Goal: Task Accomplishment & Management: Use online tool/utility

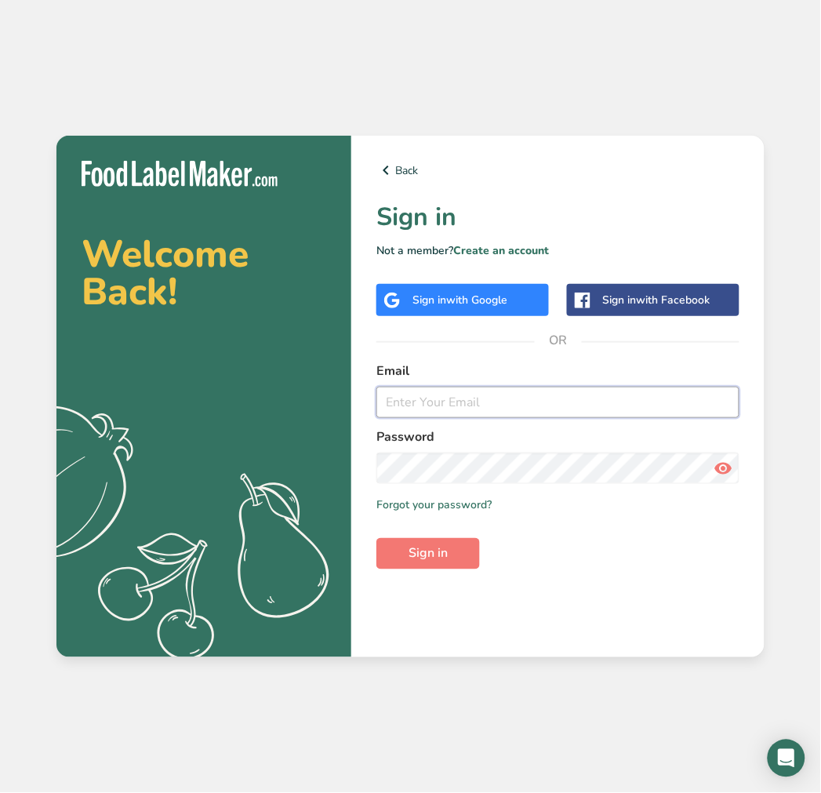
type input "[PERSON_NAME][EMAIL_ADDRESS][PERSON_NAME][DOMAIN_NAME]"
drag, startPoint x: 474, startPoint y: 406, endPoint x: 371, endPoint y: 406, distance: 102.7
click at [371, 406] on div "Back Sign in Not a member? Create an account Sign in with Google Sign in with F…" at bounding box center [557, 396] width 413 height 521
drag, startPoint x: 535, startPoint y: 398, endPoint x: 377, endPoint y: 398, distance: 157.6
click at [377, 398] on input "[PERSON_NAME][EMAIL_ADDRESS][PERSON_NAME][DOMAIN_NAME]" at bounding box center [557, 402] width 363 height 31
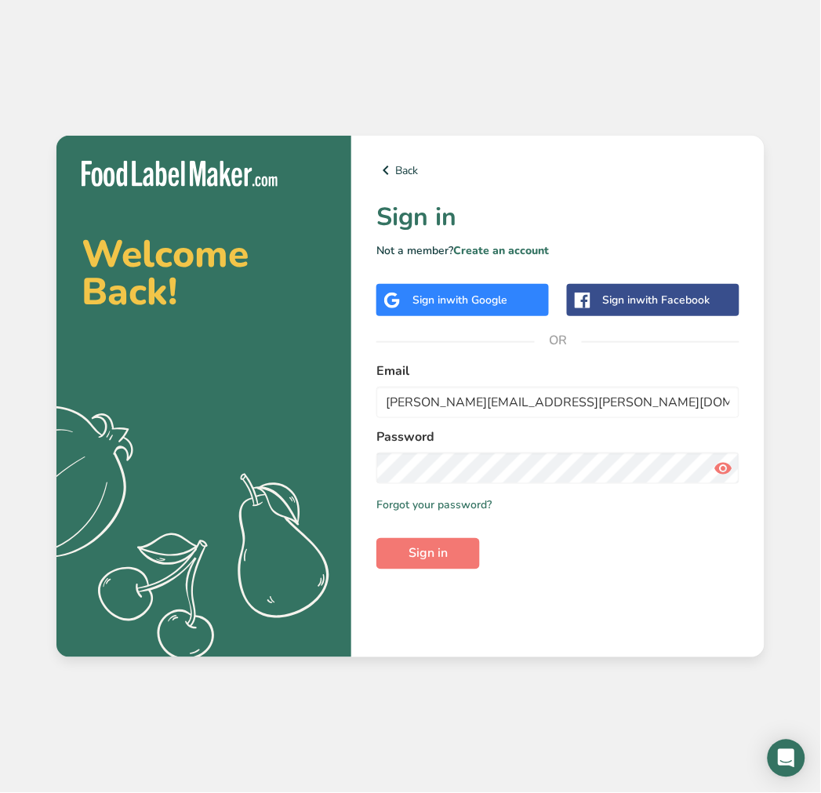
drag, startPoint x: 568, startPoint y: 498, endPoint x: 560, endPoint y: 486, distance: 14.6
click at [566, 496] on div "Remember me Forgot your password?" at bounding box center [557, 504] width 363 height 16
drag, startPoint x: 529, startPoint y: 449, endPoint x: 337, endPoint y: 470, distance: 193.3
click at [303, 470] on section "Welcome Back! .a{fill:#f5f3ed;} Back Sign in Not a member? Create an account Si…" at bounding box center [410, 396] width 708 height 521
click at [239, 467] on section "Welcome Back! .a{fill:#f5f3ed;} Back Sign in Not a member? Create an account Si…" at bounding box center [410, 396] width 708 height 521
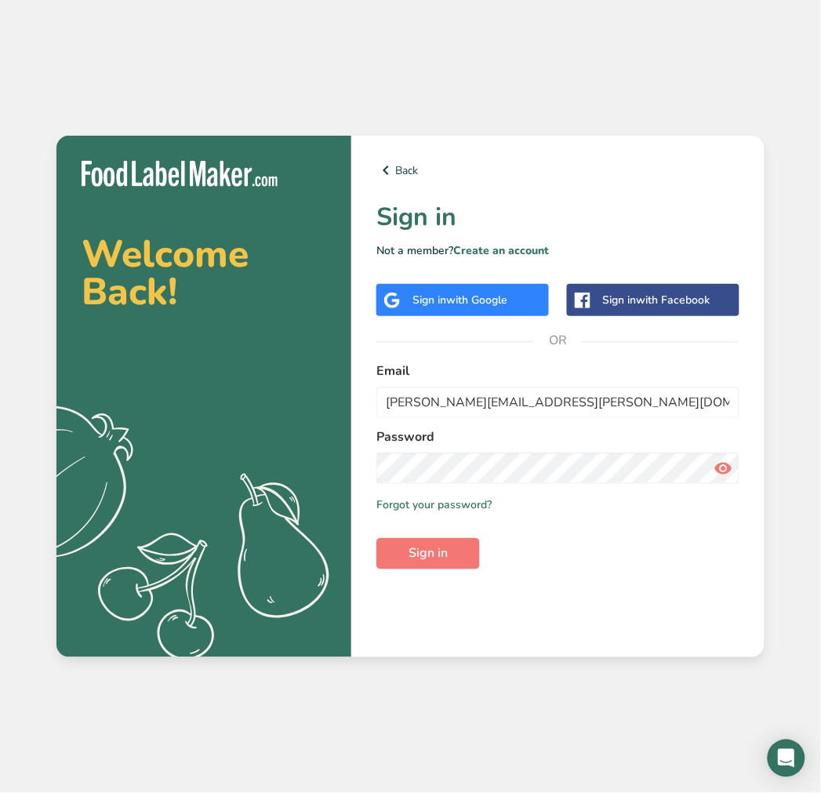
click at [718, 467] on icon at bounding box center [723, 468] width 19 height 28
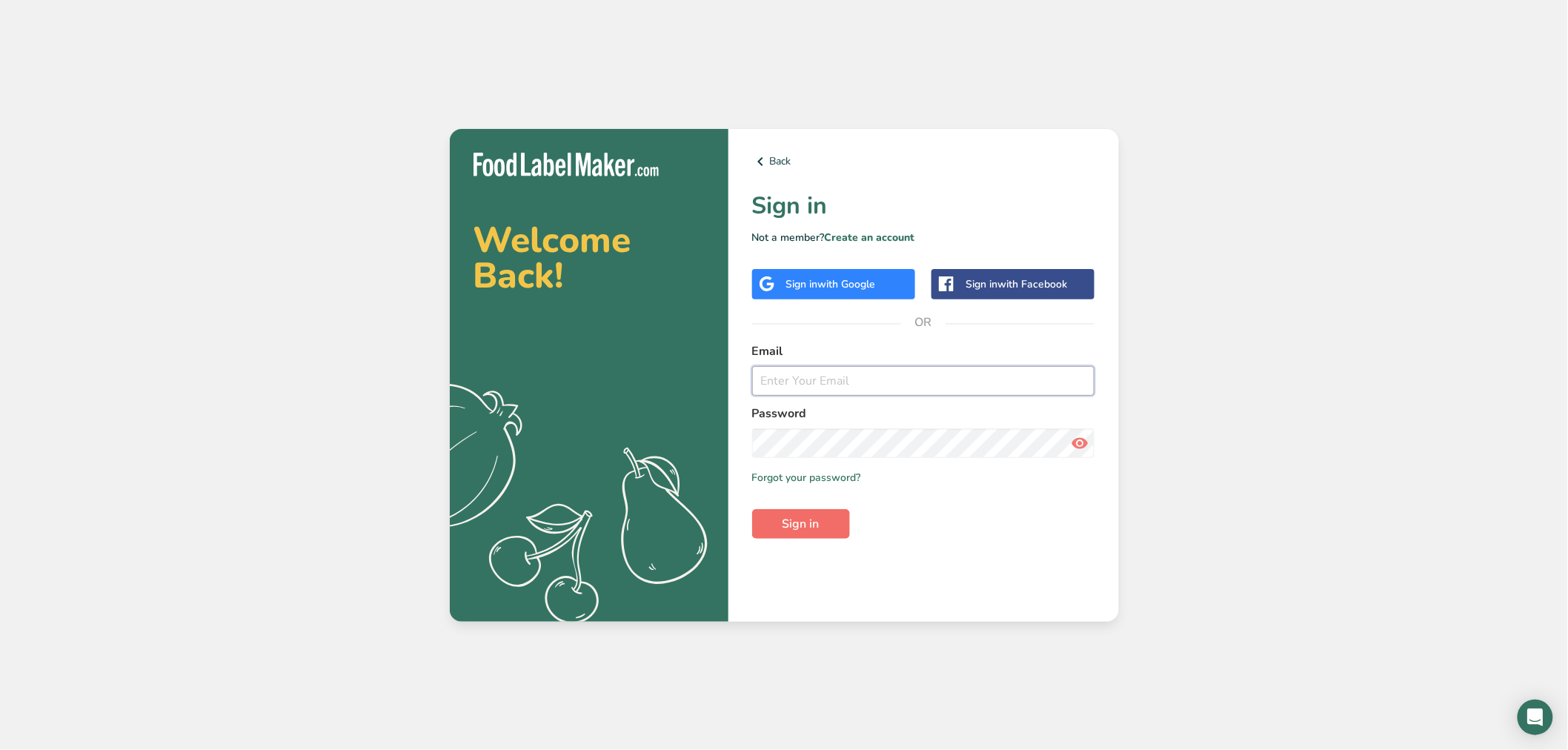
type input "[PERSON_NAME][EMAIL_ADDRESS][PERSON_NAME][DOMAIN_NAME]"
click at [801, 514] on button "Sign in" at bounding box center [801, 524] width 97 height 29
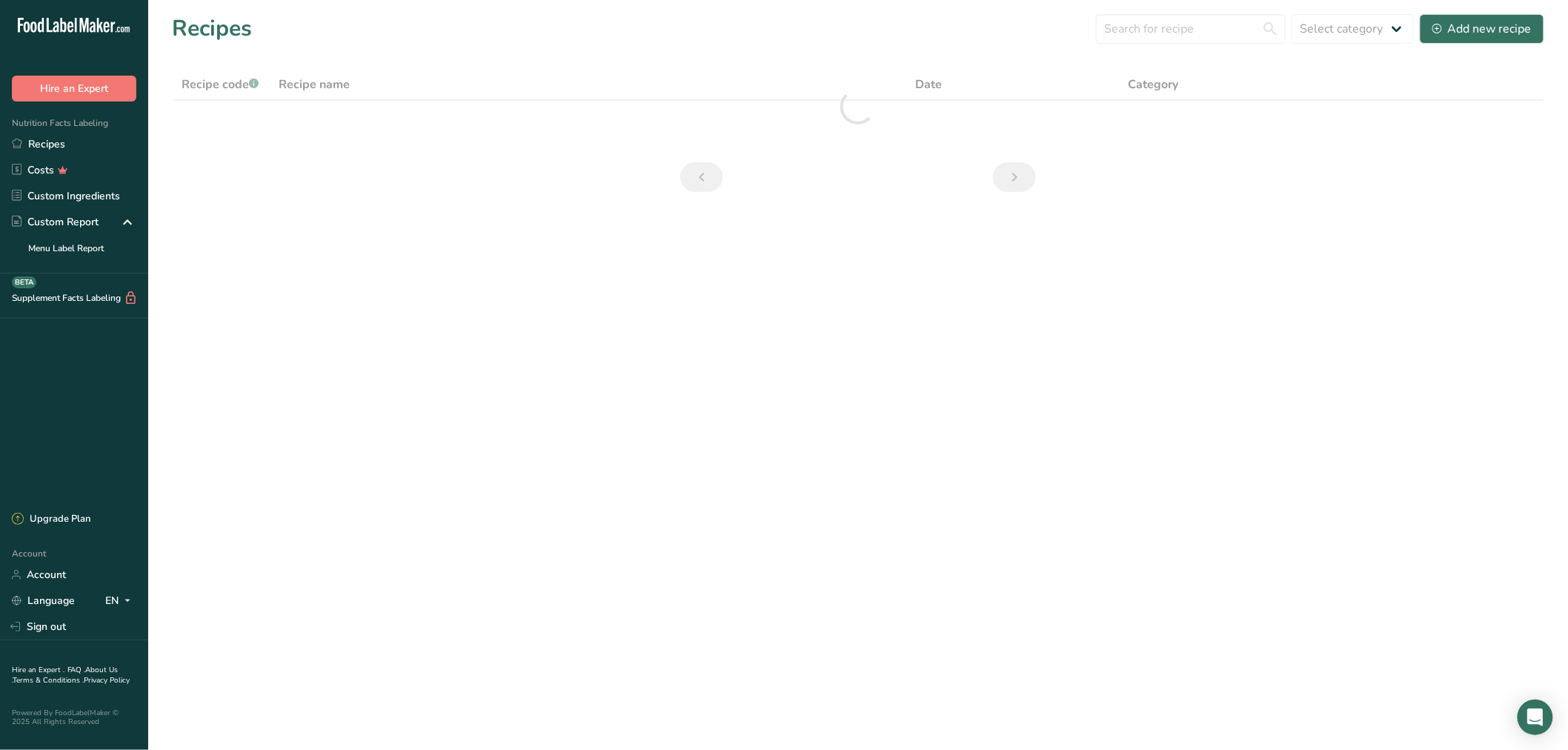
click at [801, 529] on main "Recipes Select category All Add new recipe Recipe code .a-a{fill:#347362;}.b-a{…" at bounding box center [784, 375] width 1568 height 750
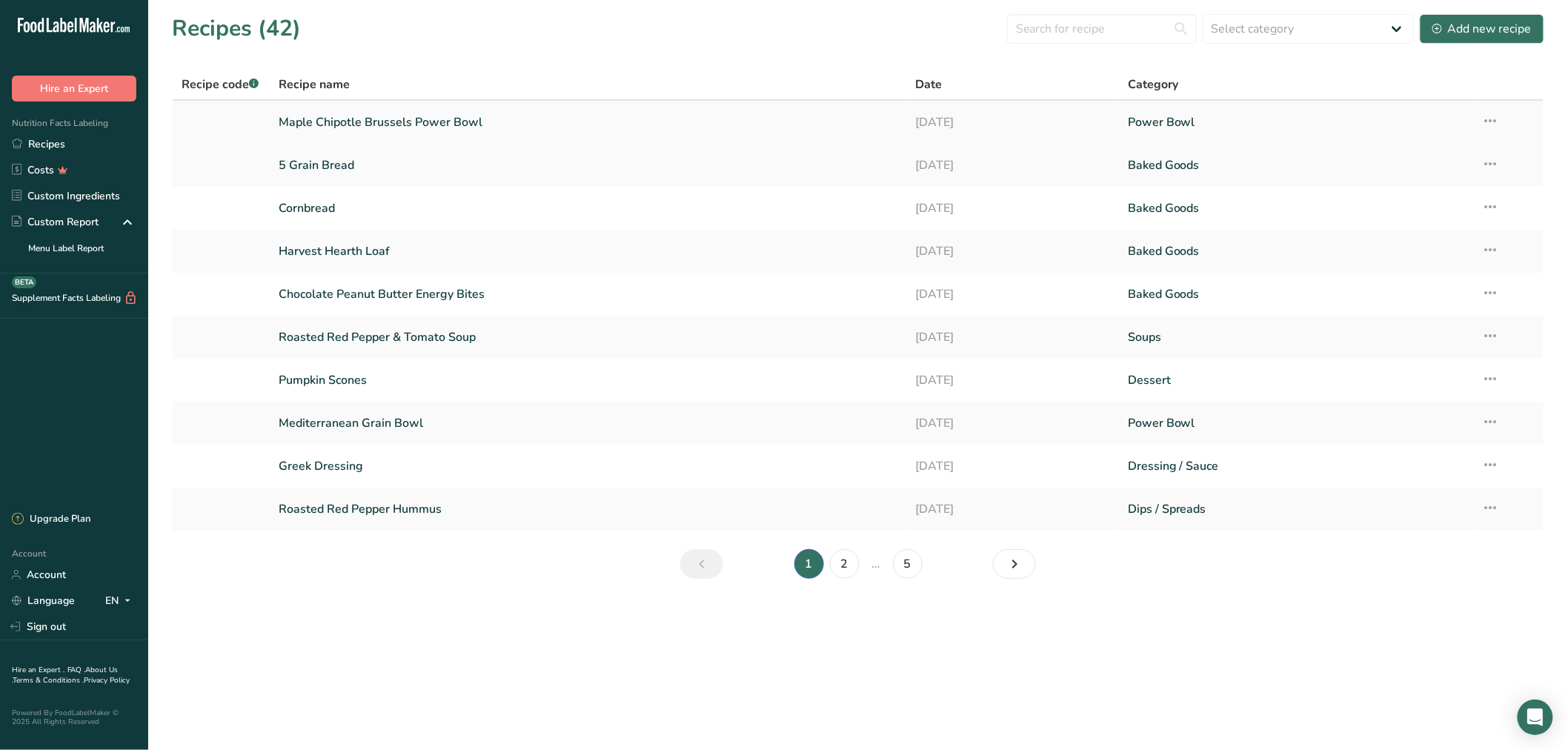
click at [441, 115] on link "Maple Chipotle Brussels Power Bowl" at bounding box center [588, 122] width 619 height 31
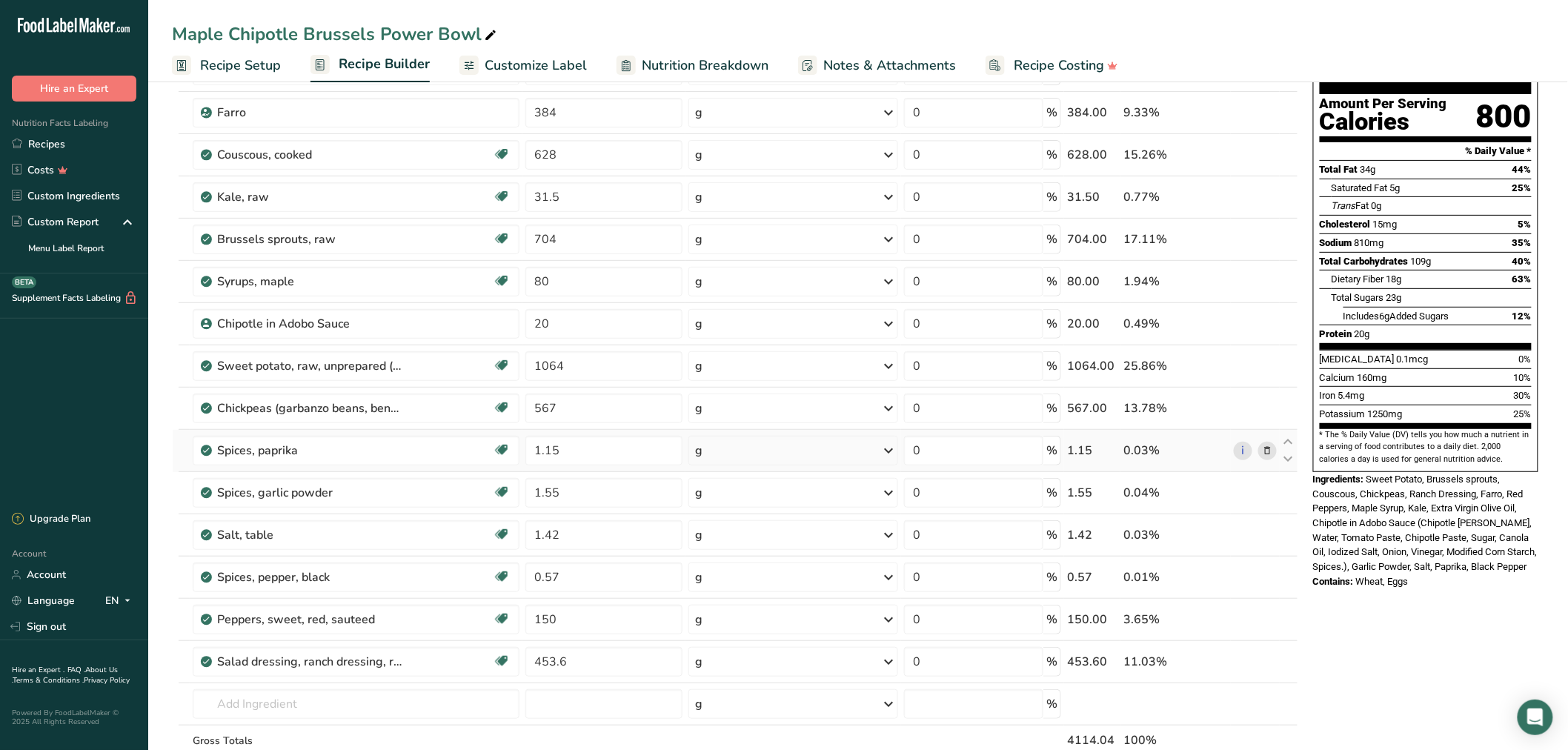
scroll to position [137, 0]
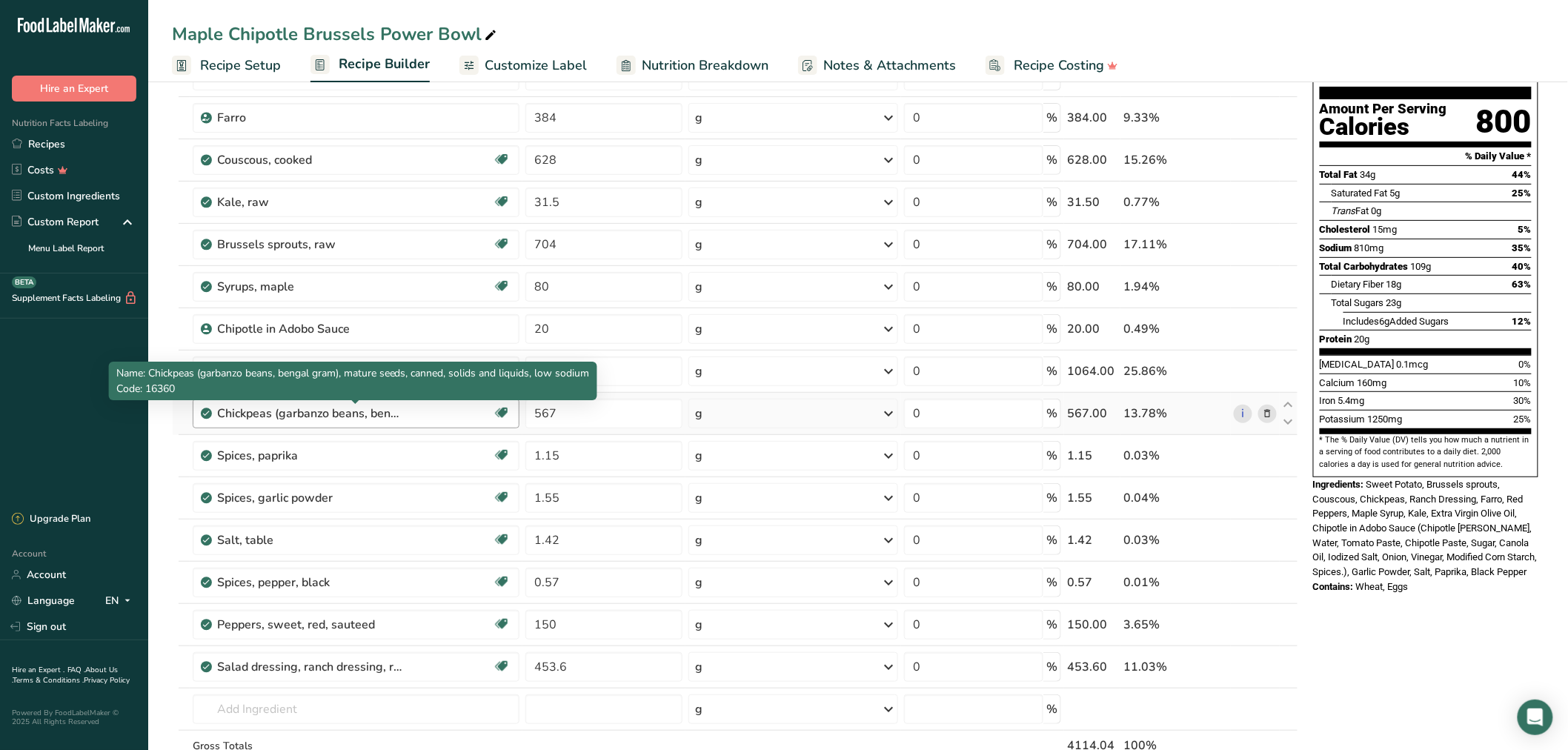
click at [323, 421] on div "Chickpeas (garbanzo beans, bengal gram), mature seeds, canned, solids and liqui…" at bounding box center [310, 413] width 185 height 18
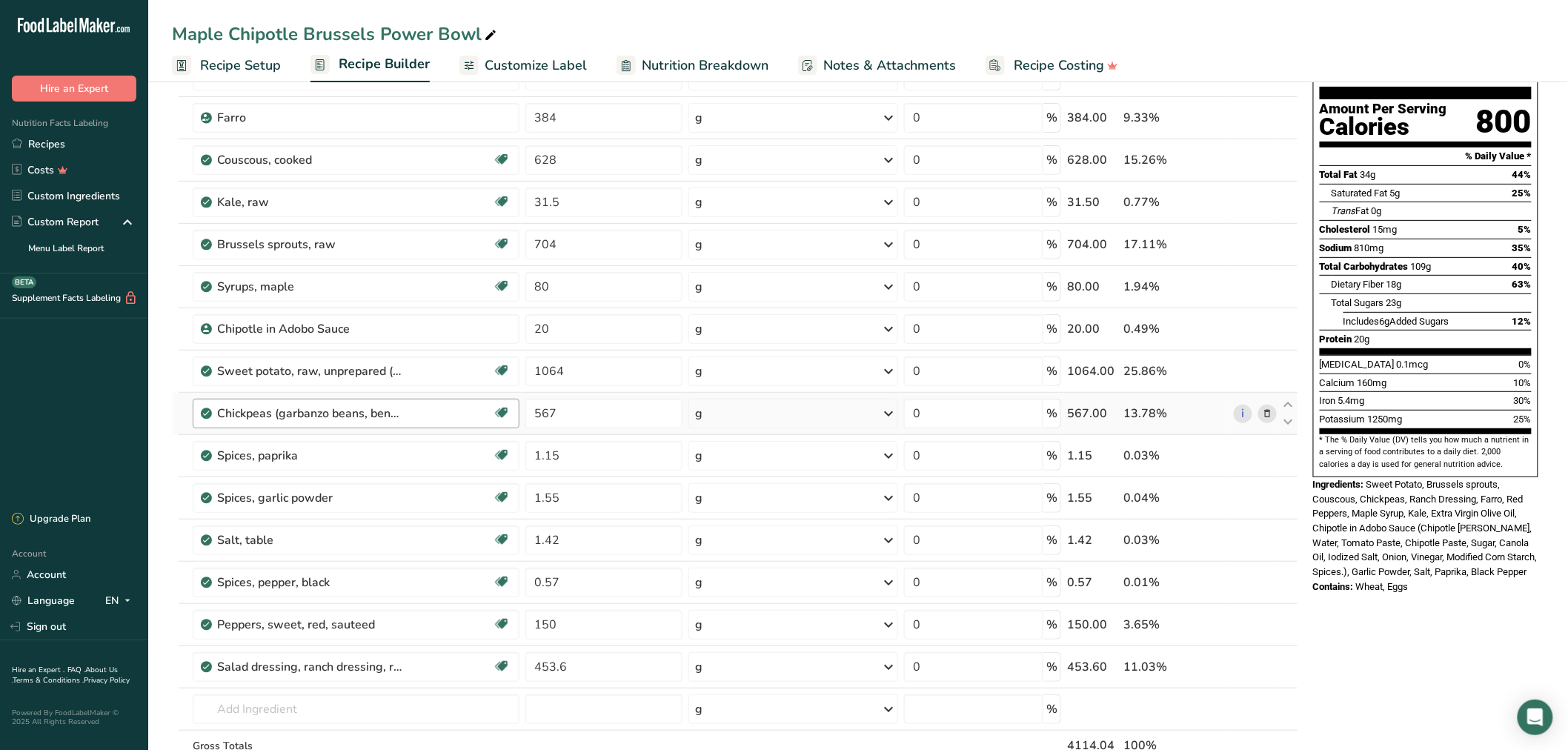
click at [375, 410] on div "Chickpeas (garbanzo beans, bengal gram), mature seeds, canned, solids and liqui…" at bounding box center [310, 413] width 185 height 18
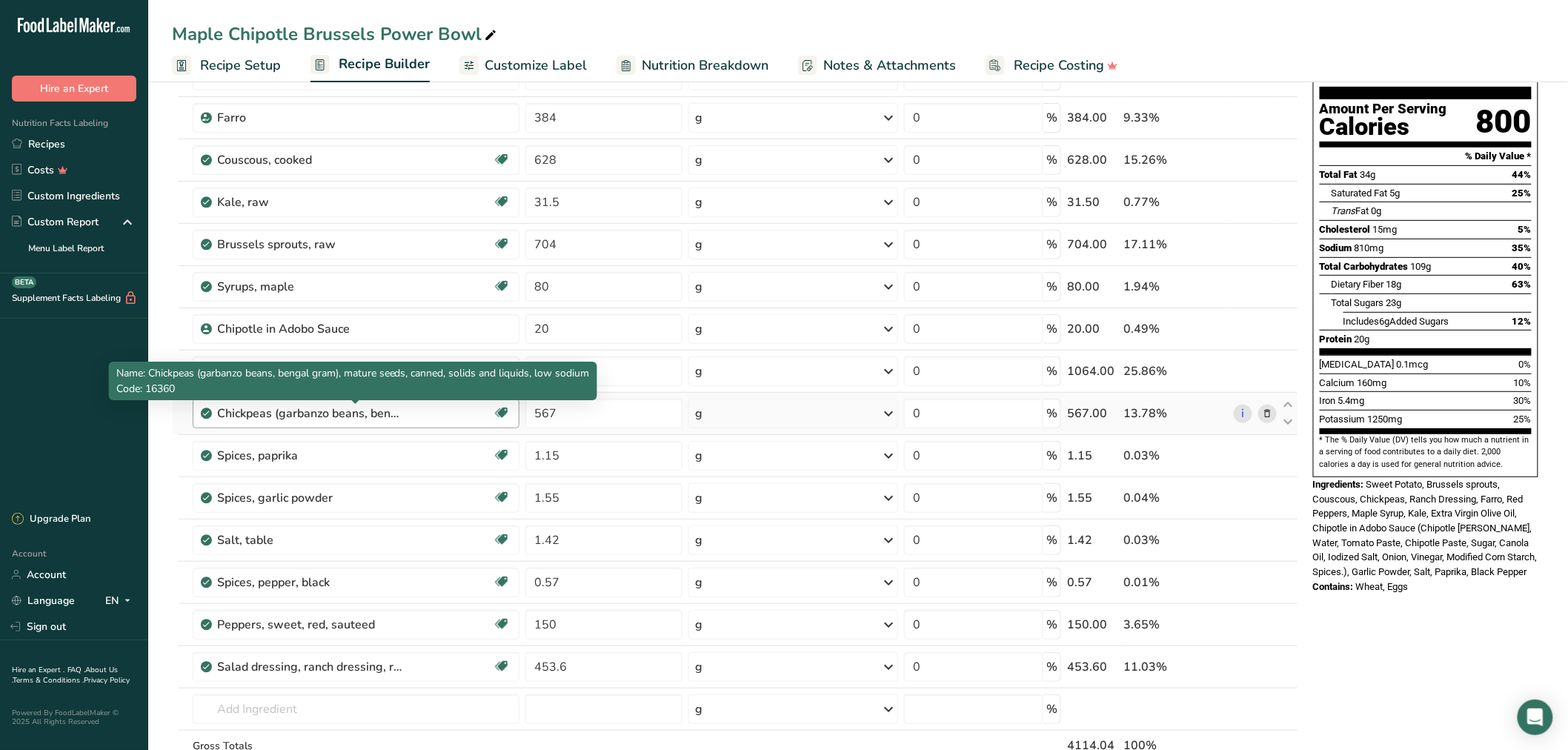
drag, startPoint x: 433, startPoint y: 418, endPoint x: 352, endPoint y: 418, distance: 81.0
click at [352, 418] on div "Chickpeas (garbanzo beans, bengal gram), mature seeds, canned, solids and liqui…" at bounding box center [355, 413] width 276 height 18
drag, startPoint x: 444, startPoint y: 418, endPoint x: 327, endPoint y: 421, distance: 117.0
click at [327, 421] on div "Chickpeas (garbanzo beans, bengal gram), mature seeds, canned, solids and liqui…" at bounding box center [355, 413] width 276 height 18
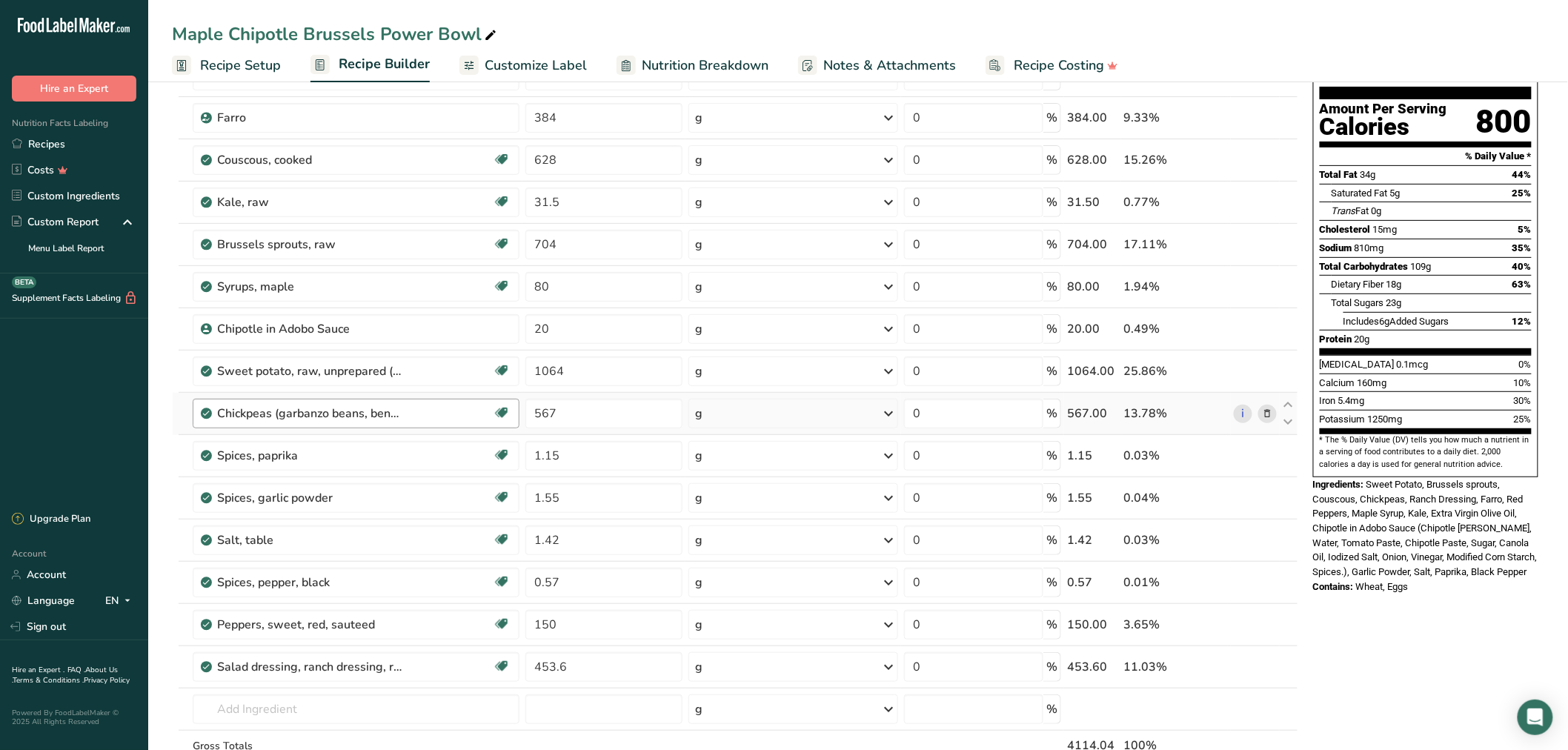
click at [366, 421] on div "Chickpeas (garbanzo beans, bengal gram), mature seeds, canned, solids and liqui…" at bounding box center [310, 413] width 185 height 18
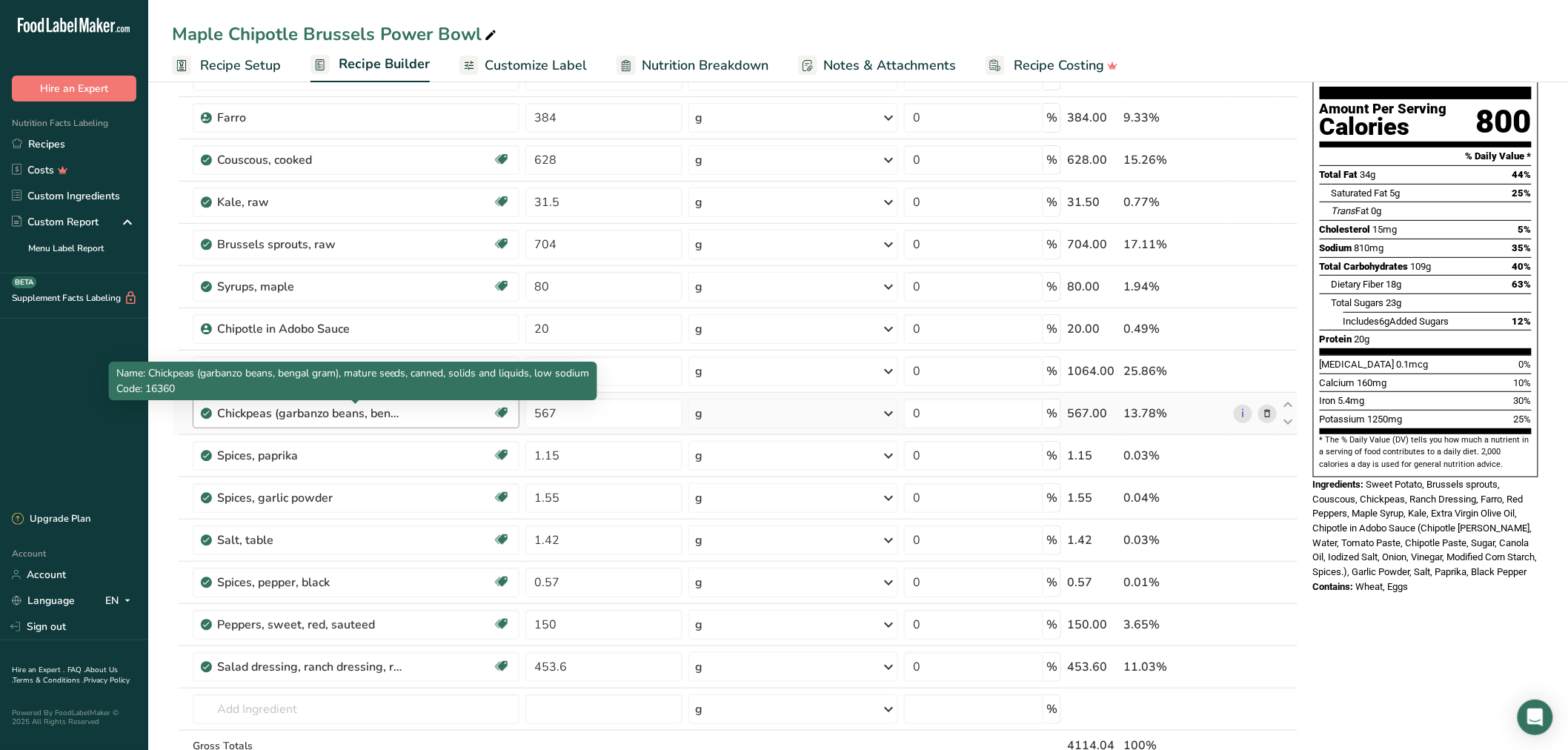
click at [398, 413] on div "Chickpeas (garbanzo beans, bengal gram), mature seeds, canned, solids and liqui…" at bounding box center [310, 413] width 185 height 18
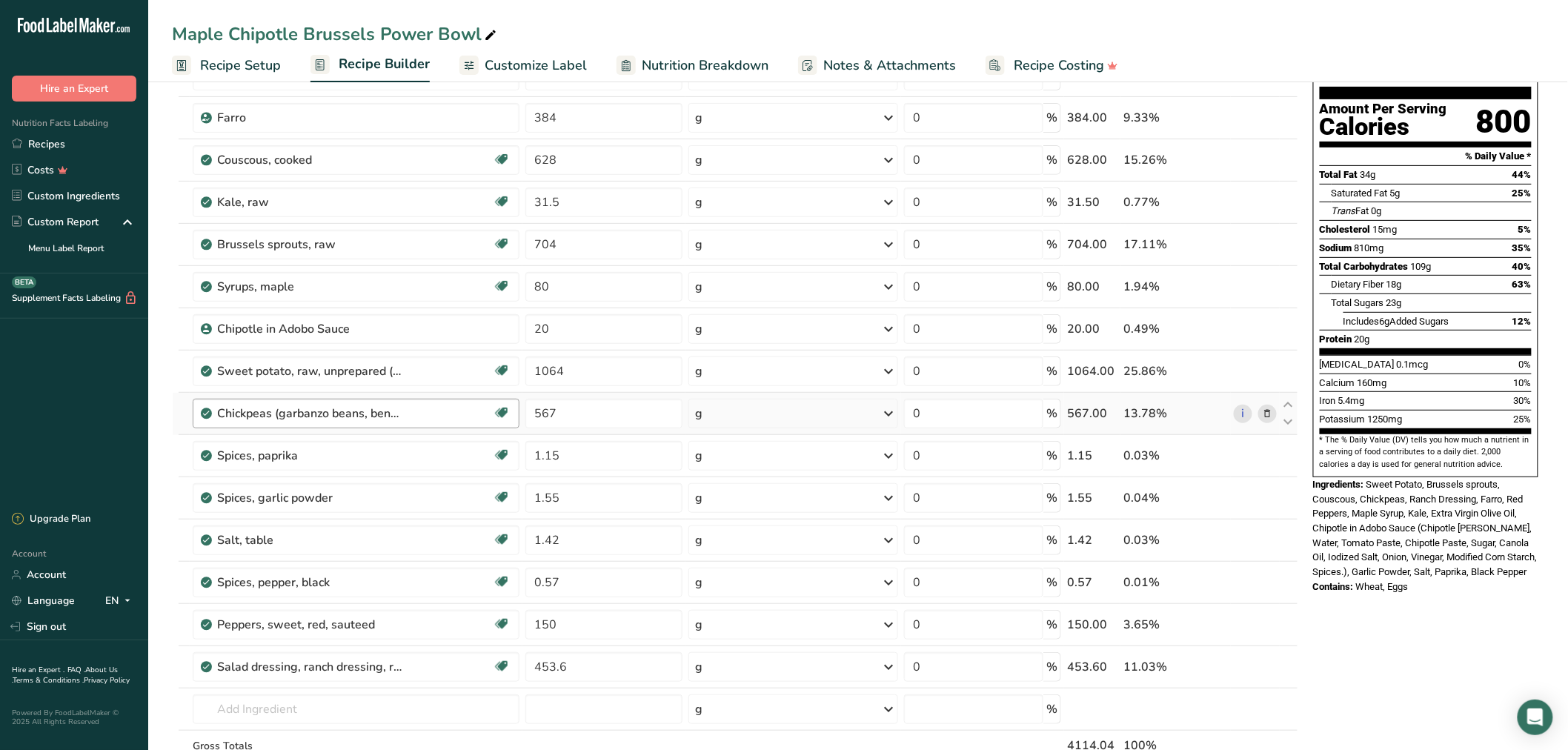
click at [398, 413] on div "Chickpeas (garbanzo beans, bengal gram), mature seeds, canned, solids and liqui…" at bounding box center [310, 413] width 185 height 18
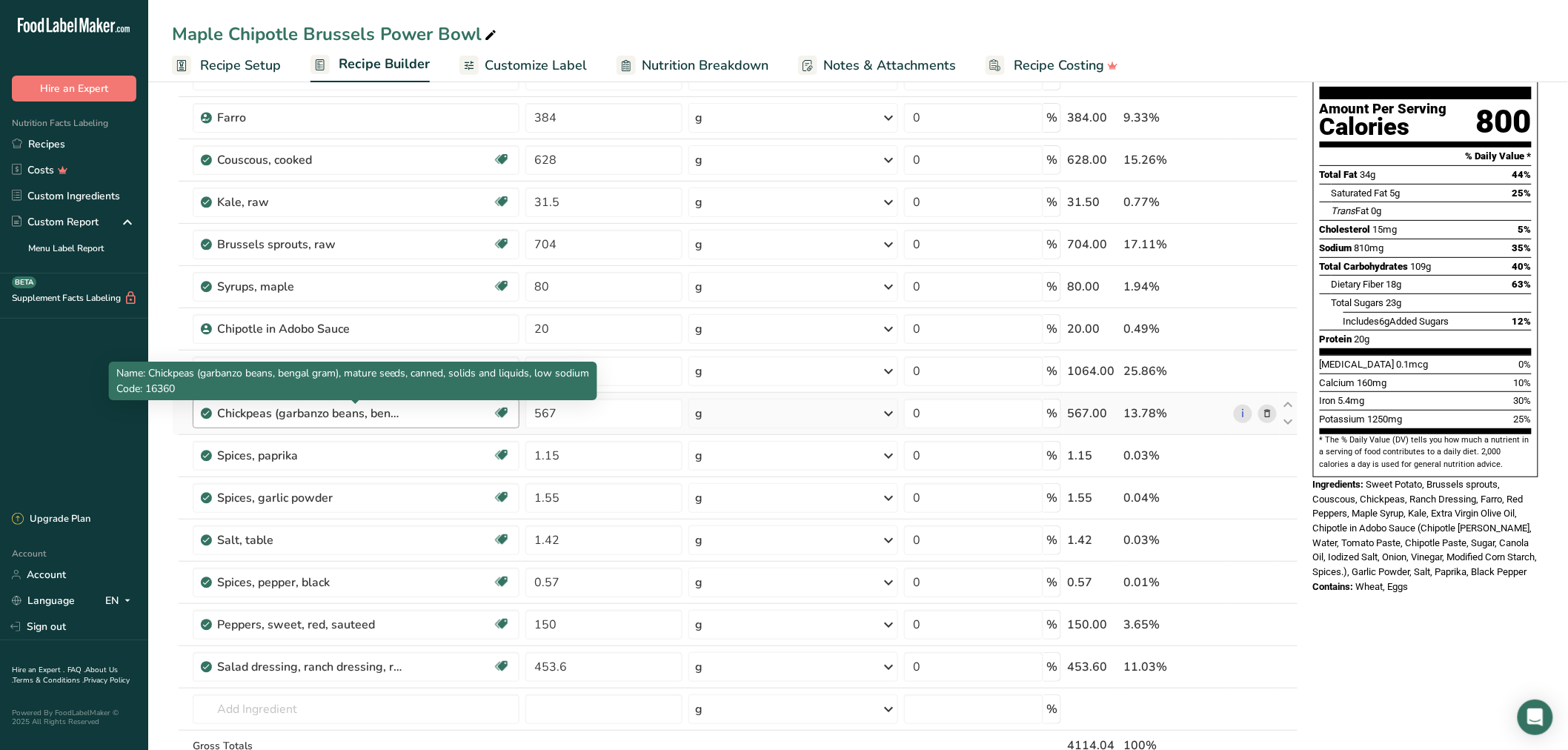
click at [398, 413] on div "Chickpeas (garbanzo beans, bengal gram), mature seeds, canned, solids and liqui…" at bounding box center [310, 413] width 185 height 18
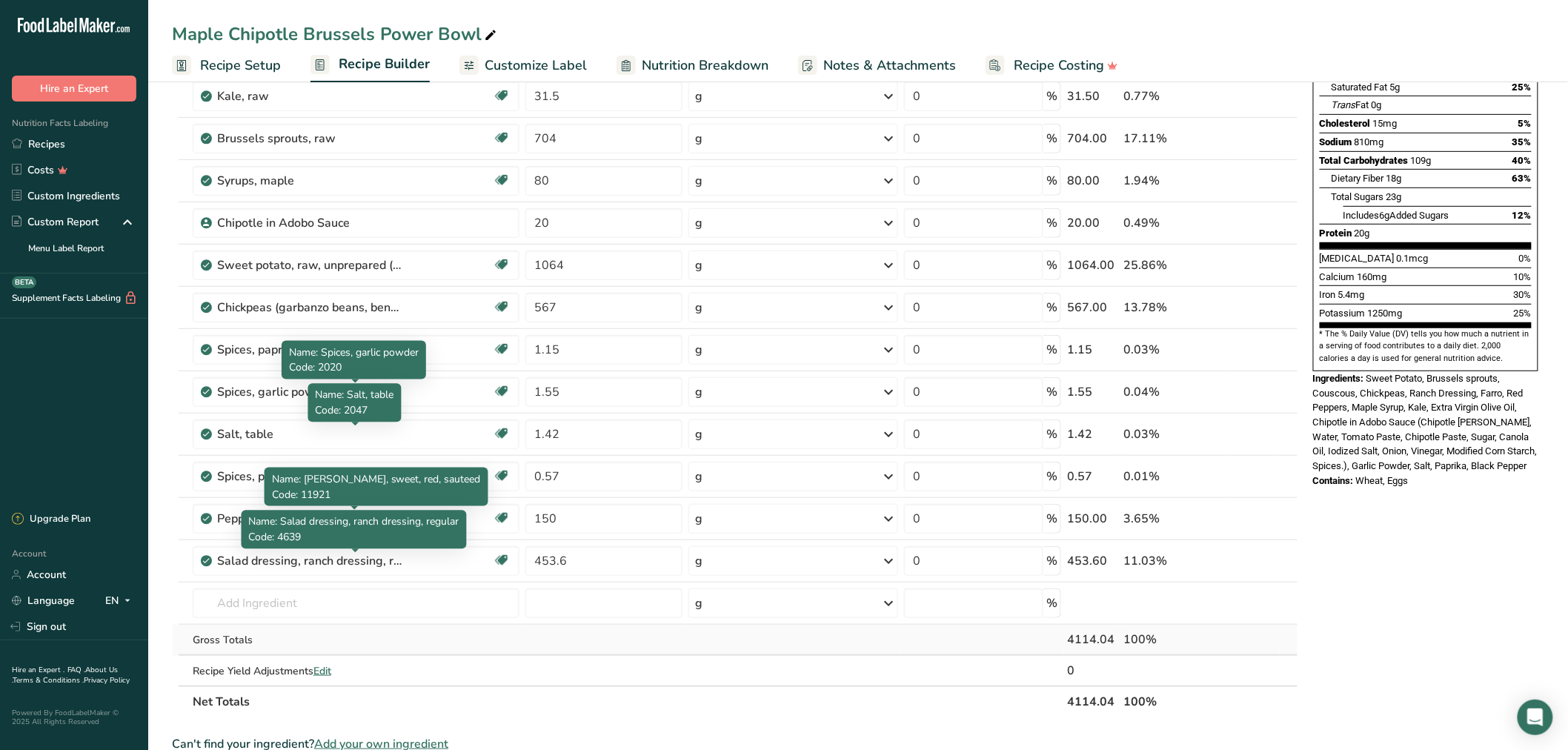
scroll to position [274, 0]
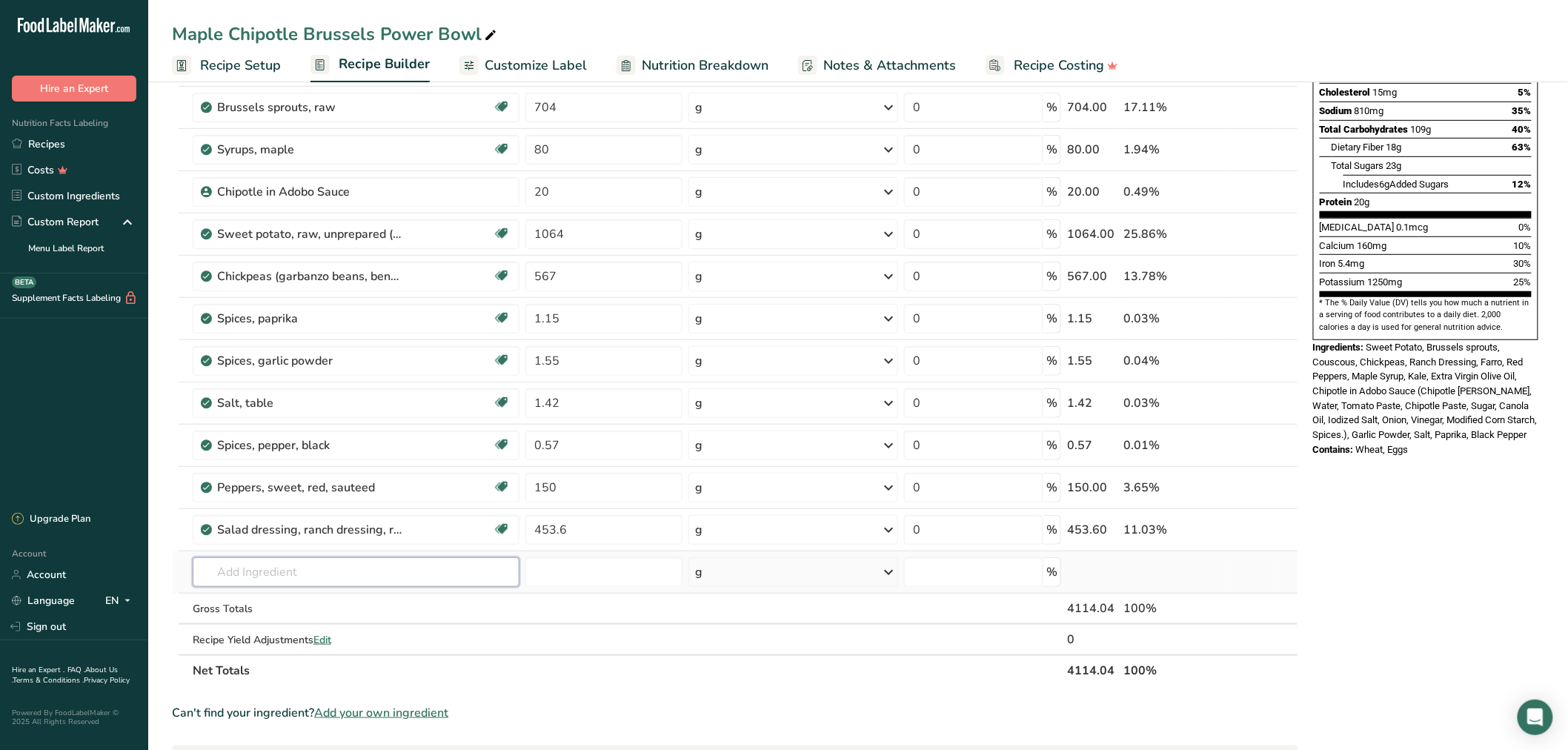
click at [294, 583] on input "text" at bounding box center [356, 572] width 327 height 29
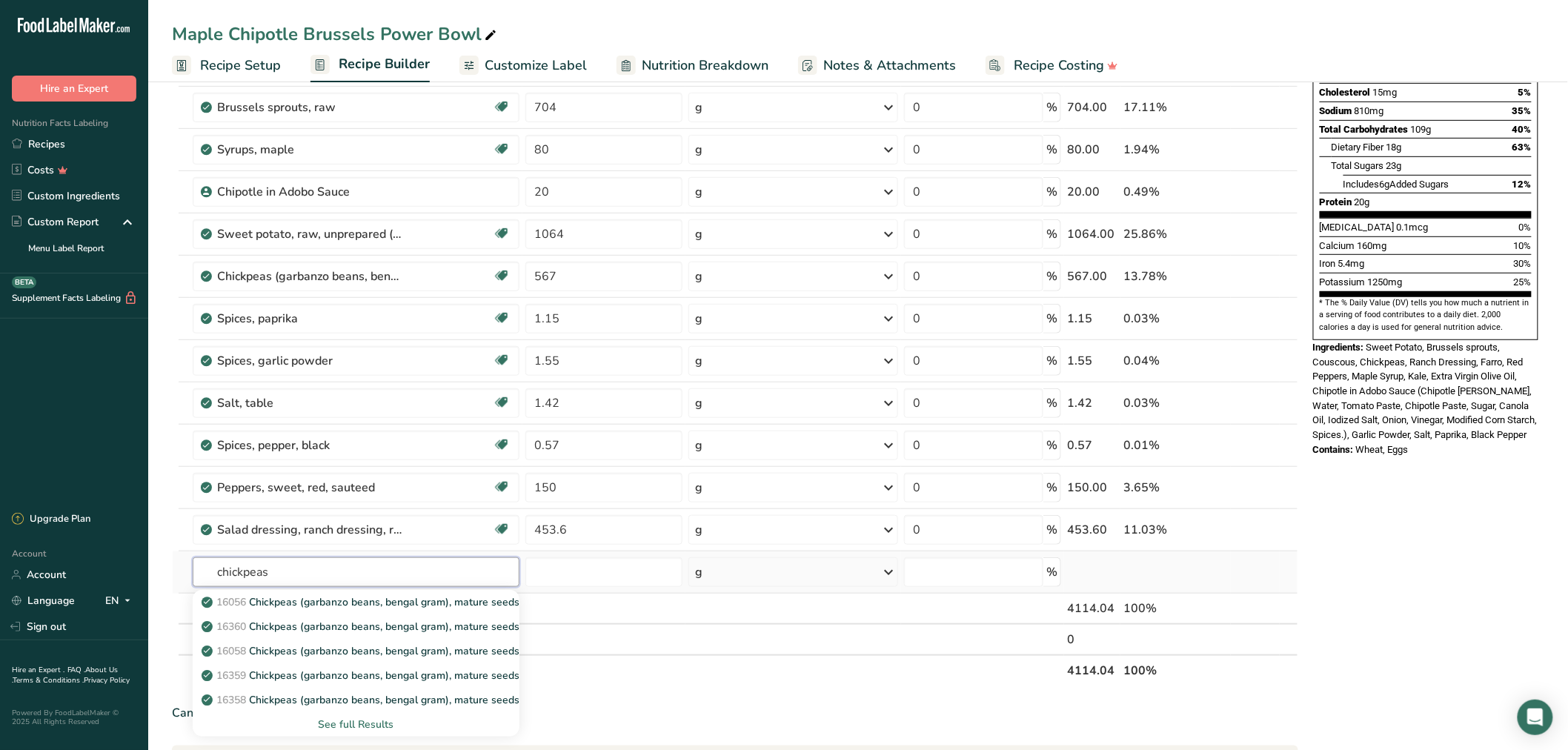
type input "chickpeas"
click at [372, 722] on div "See full Results" at bounding box center [355, 724] width 303 height 15
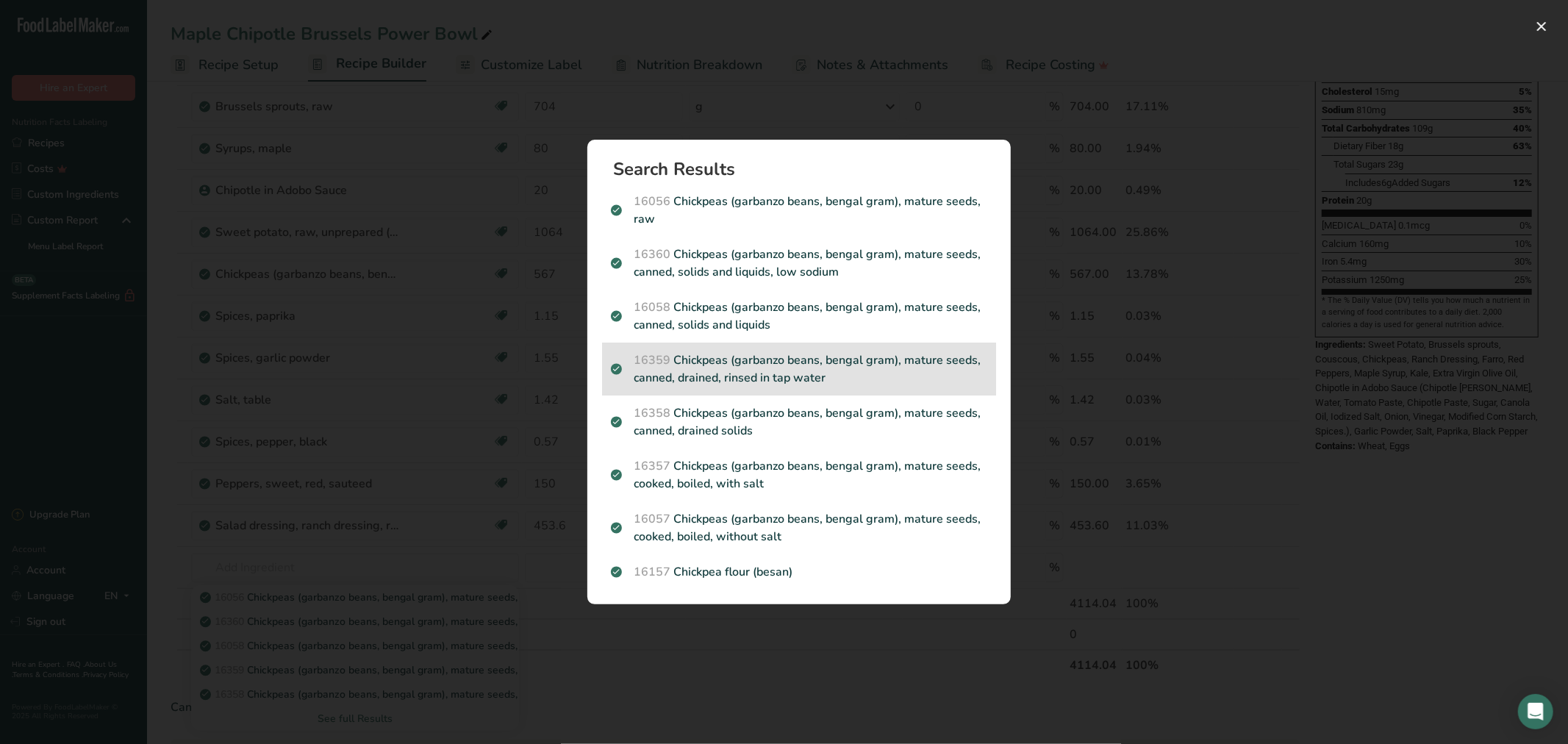
click at [836, 378] on p "16359 Chickpeas (garbanzo beans, bengal gram), mature seeds, canned, drained, r…" at bounding box center [799, 370] width 376 height 36
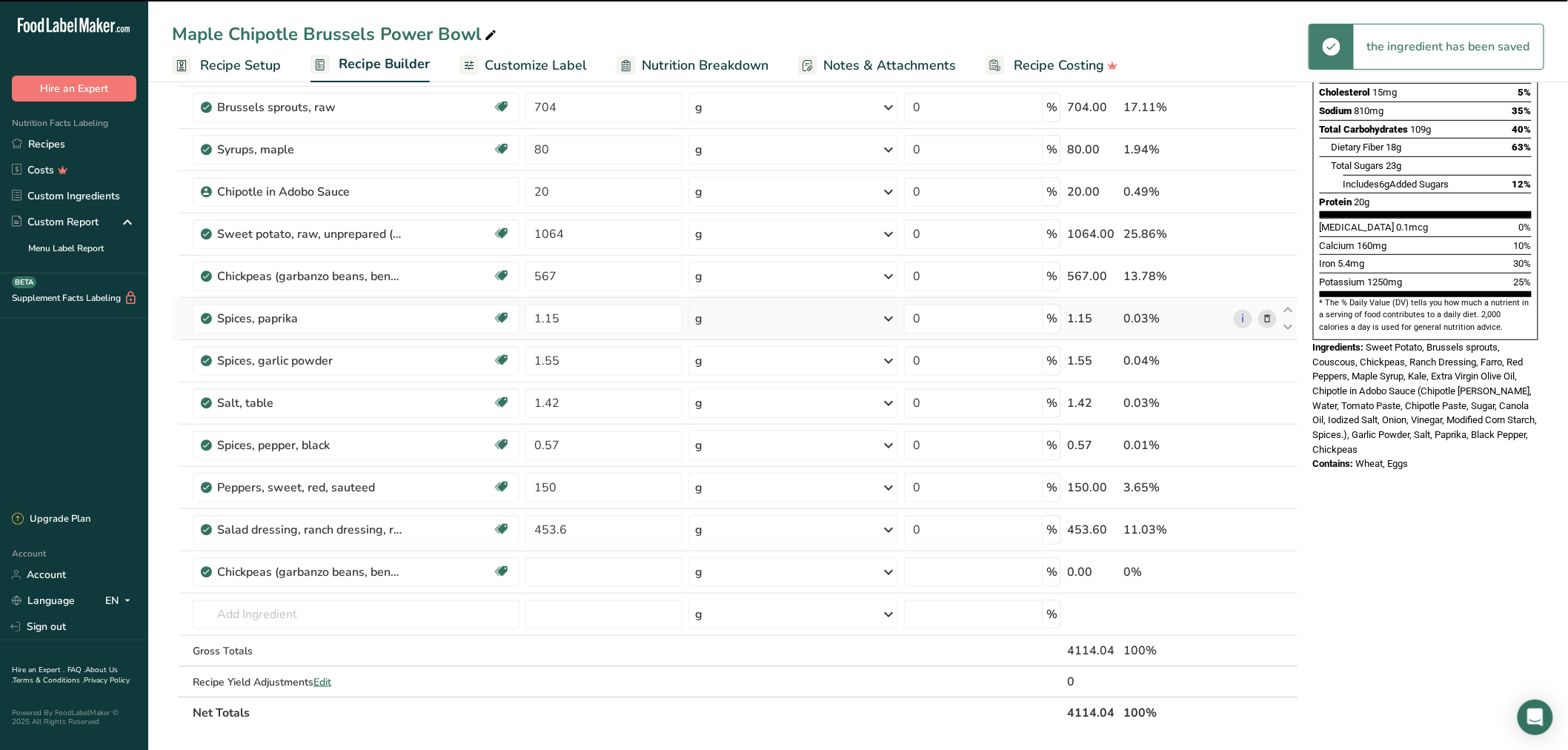
type input "0"
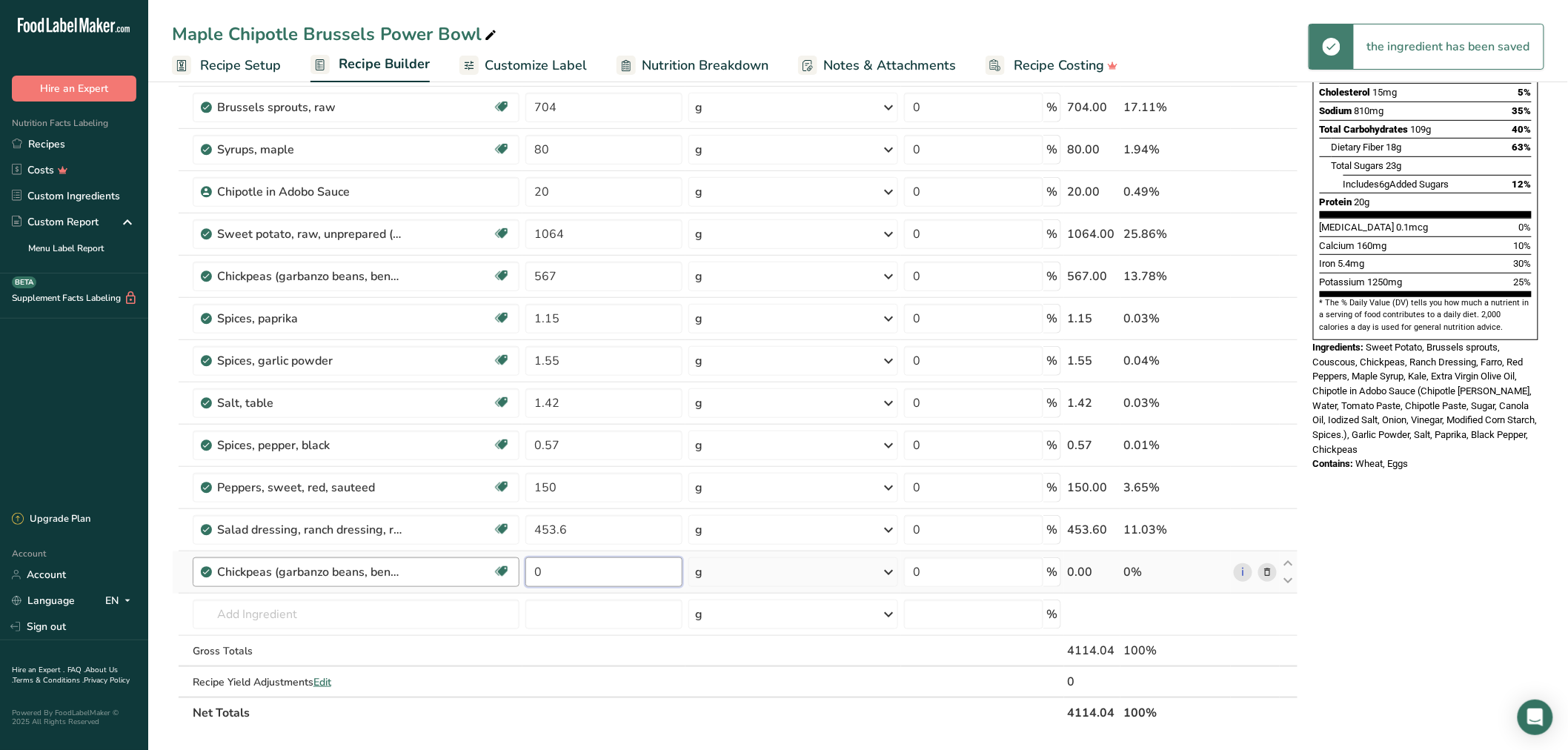
drag, startPoint x: 563, startPoint y: 575, endPoint x: 431, endPoint y: 568, distance: 132.2
click at [431, 568] on tr "Chickpeas (garbanzo beans, bengal gram), mature seeds, canned, drained, rinsed …" at bounding box center [735, 572] width 1125 height 43
type input "567"
click at [1268, 280] on div "Ingredient * Amount * Unit * Waste * .a-a{fill:#347362;}.b-a{fill:#fff;} Grams …" at bounding box center [735, 306] width 1127 height 843
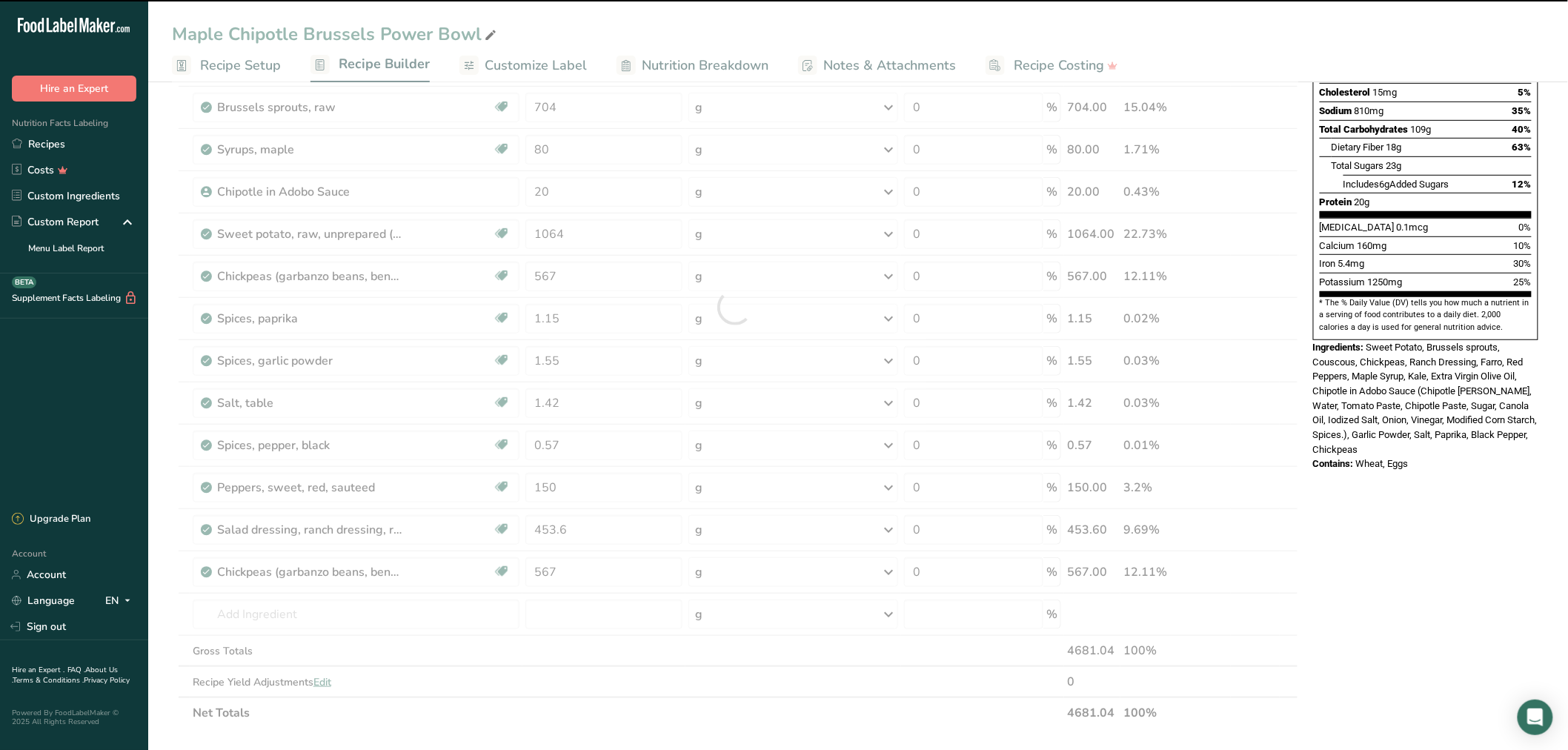
click at [1391, 589] on div "Nutrition Facts 1 Serving Per Container Serving Size 514g Amount Per Serving Ca…" at bounding box center [1425, 549] width 237 height 1445
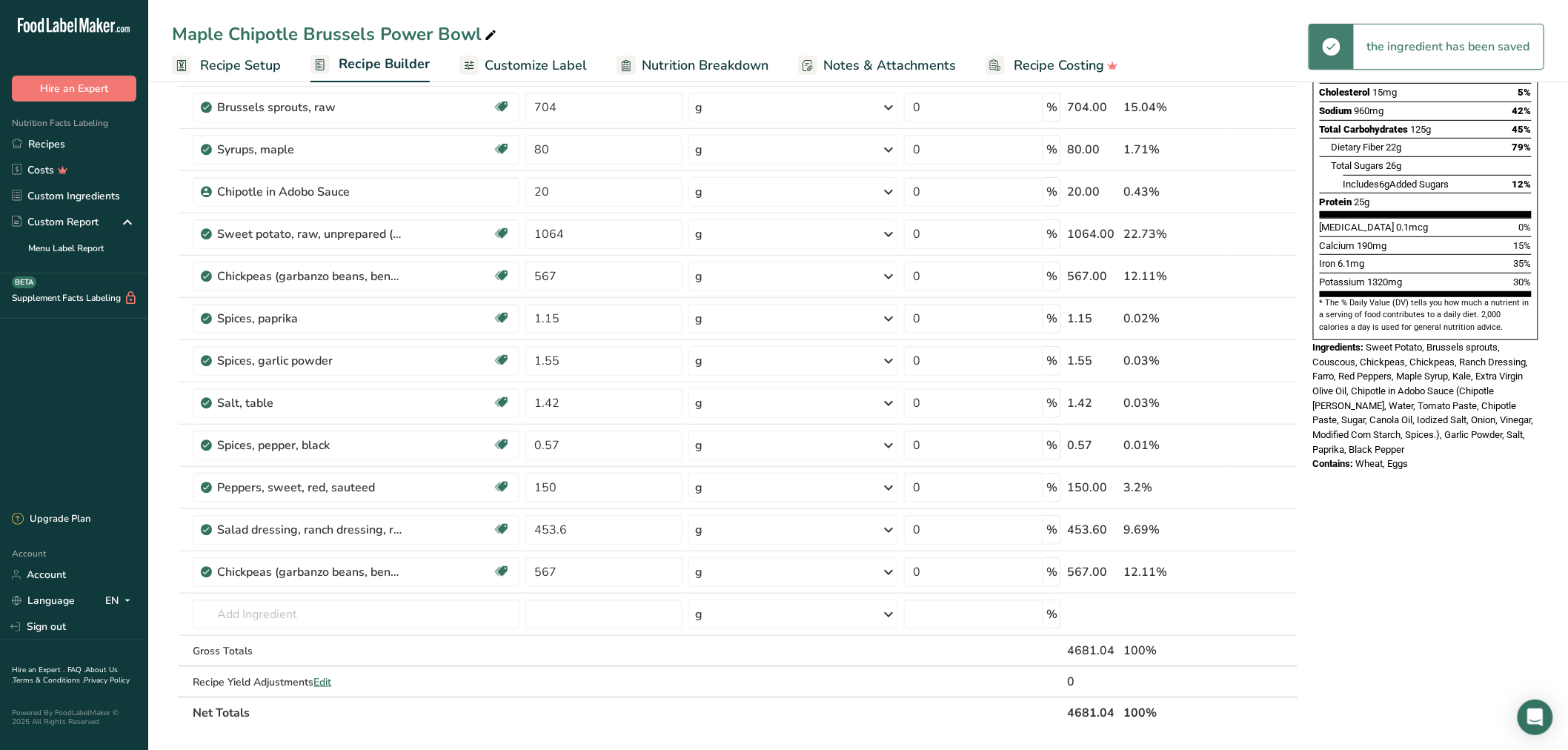
click at [1391, 572] on div "Nutrition Facts 1 Serving Per Container Serving Size 585g Amount Per Serving Ca…" at bounding box center [1425, 549] width 237 height 1445
click at [402, 410] on div "Salt, table" at bounding box center [310, 403] width 185 height 18
click at [352, 616] on input "text" at bounding box center [356, 614] width 327 height 29
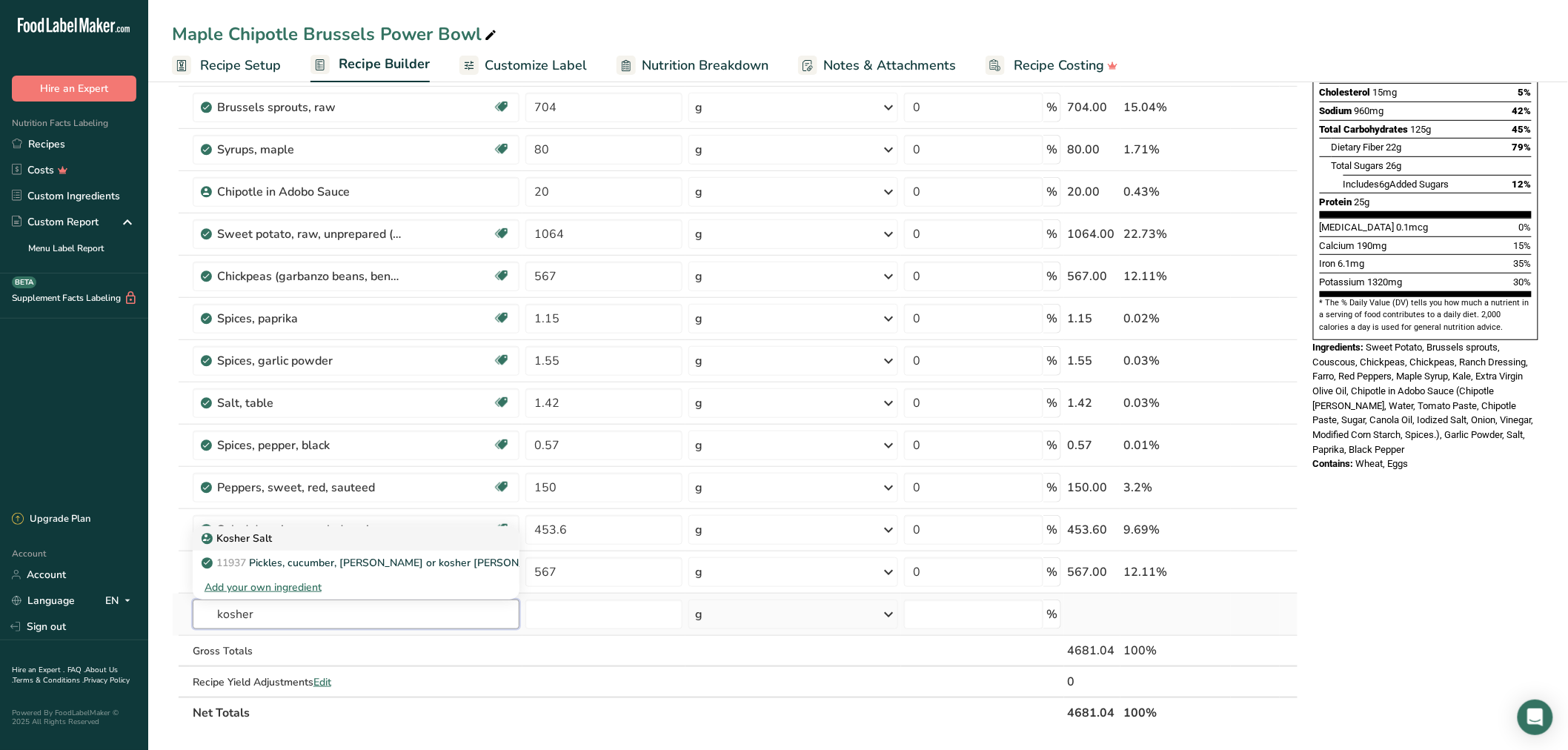
type input "kosher"
click at [301, 537] on div "Kosher Salt" at bounding box center [344, 538] width 280 height 15
type input "Kosher Salt"
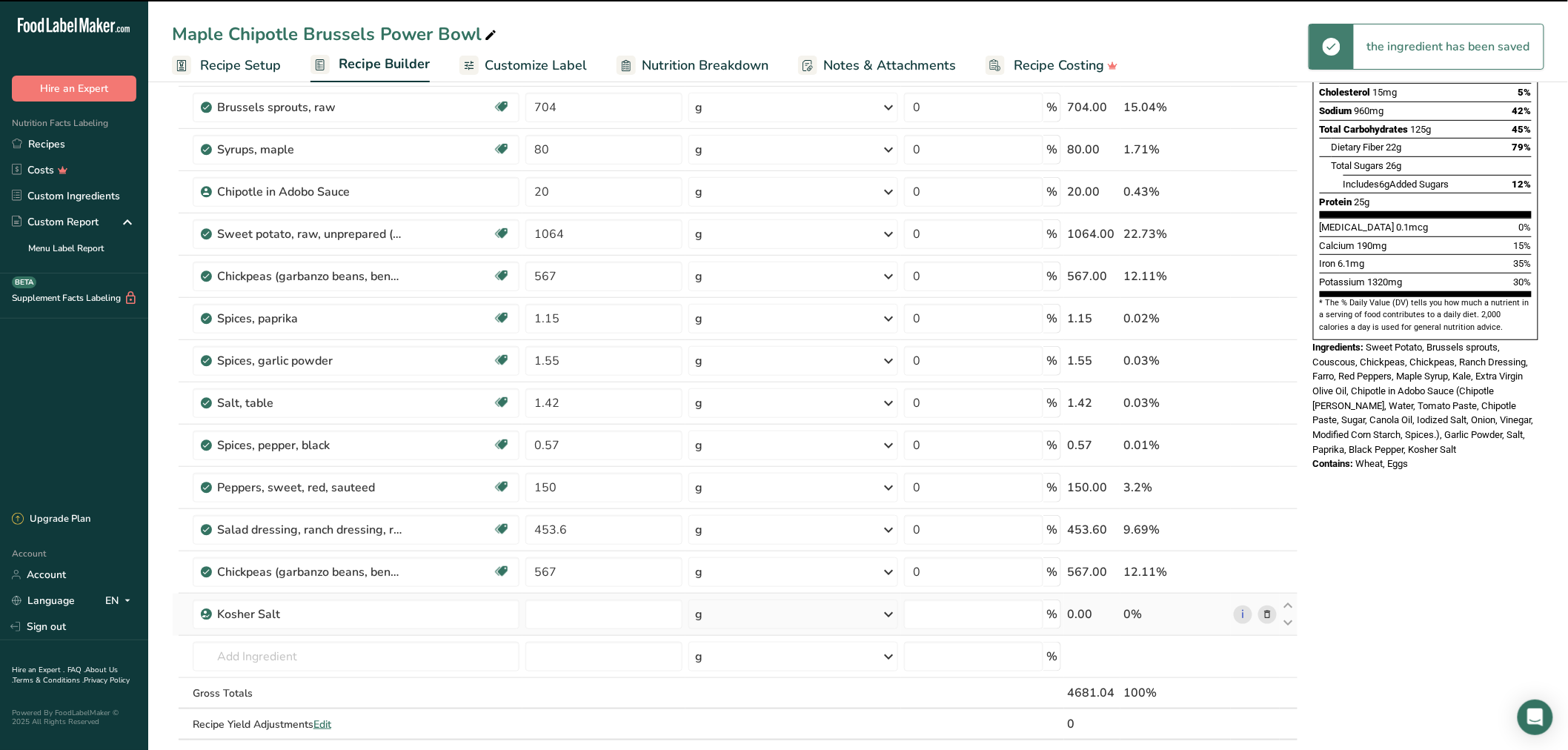
type input "0"
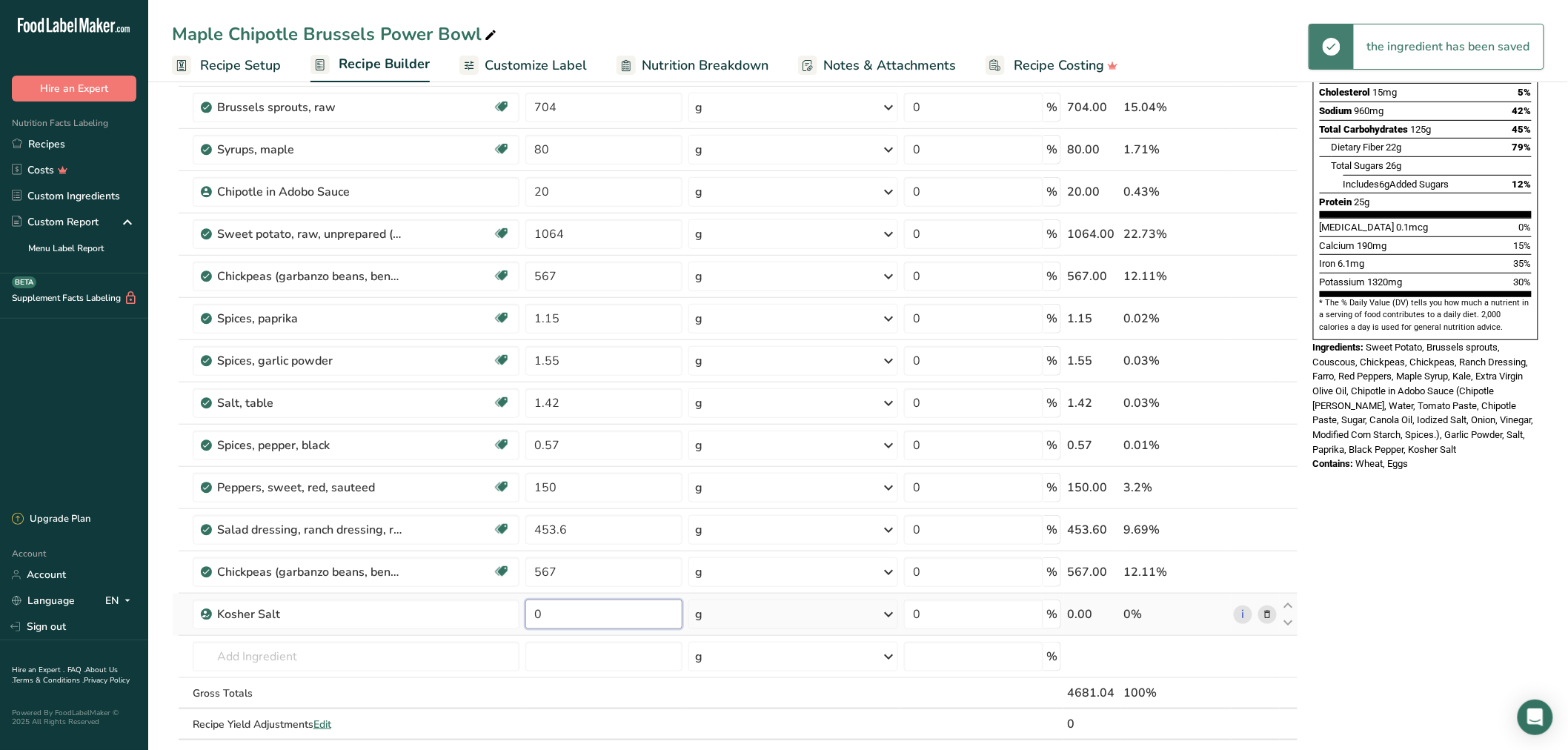
click at [560, 609] on input "0" at bounding box center [604, 614] width 157 height 29
type input "1.42"
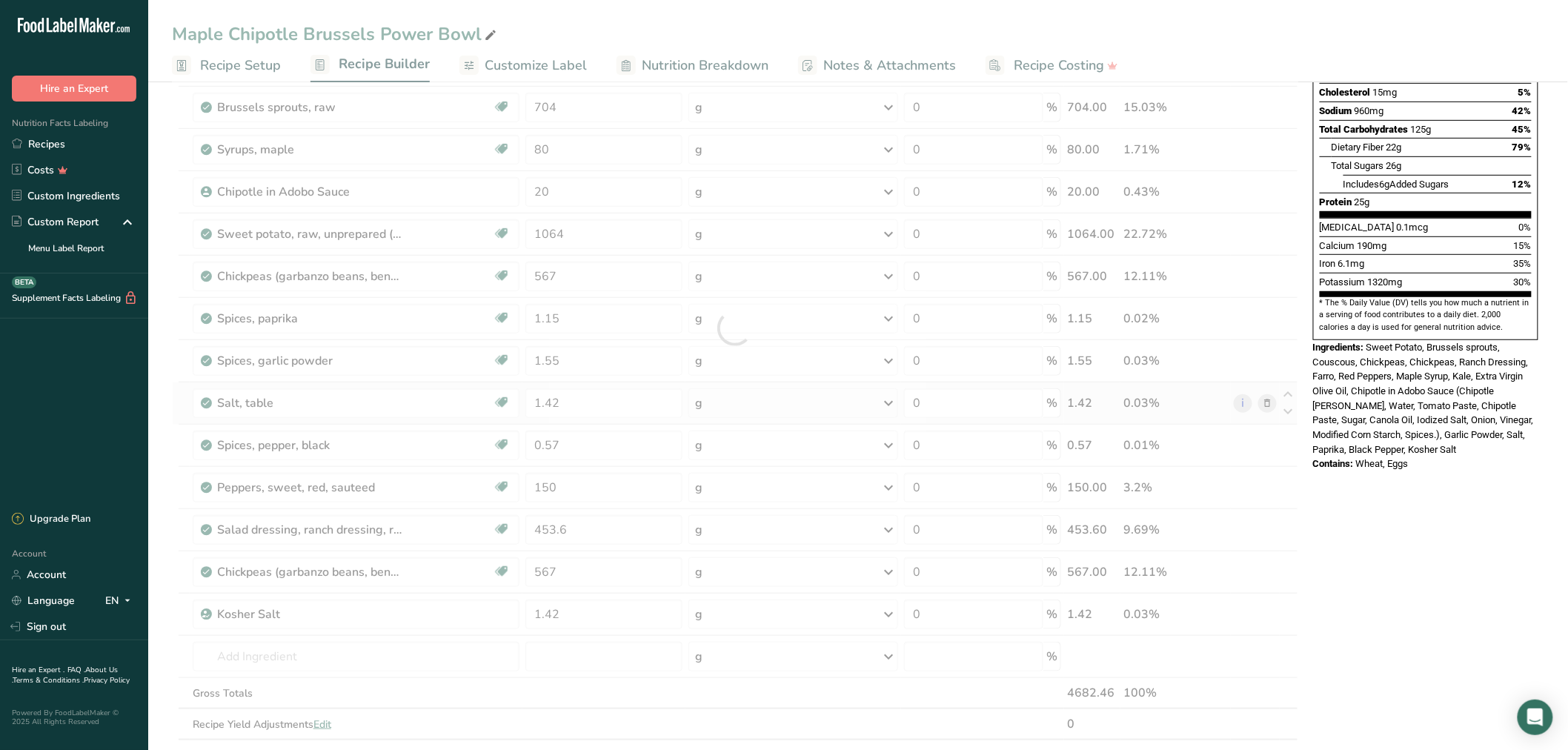
click at [1268, 410] on div "Ingredient * Amount * Unit * Waste * .a-a{fill:#347362;}.b-a{fill:#fff;} Grams …" at bounding box center [735, 328] width 1127 height 885
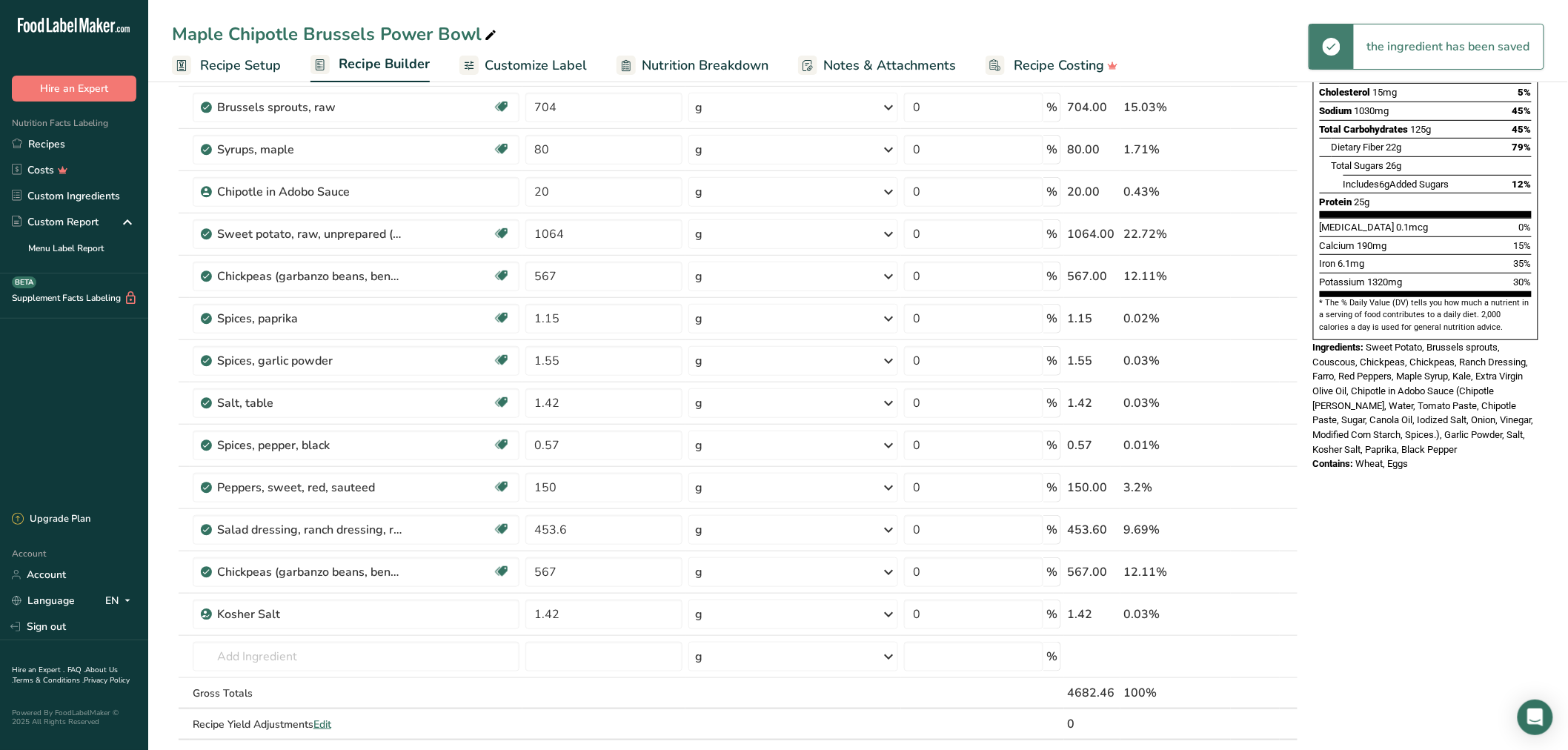
click at [1450, 606] on div "Nutrition Facts 1 Serving Per Container Serving Size 585g Amount Per Serving Ca…" at bounding box center [1425, 570] width 237 height 1488
click at [421, 525] on div "Salad dressing, ranch dressing, regular" at bounding box center [355, 530] width 276 height 18
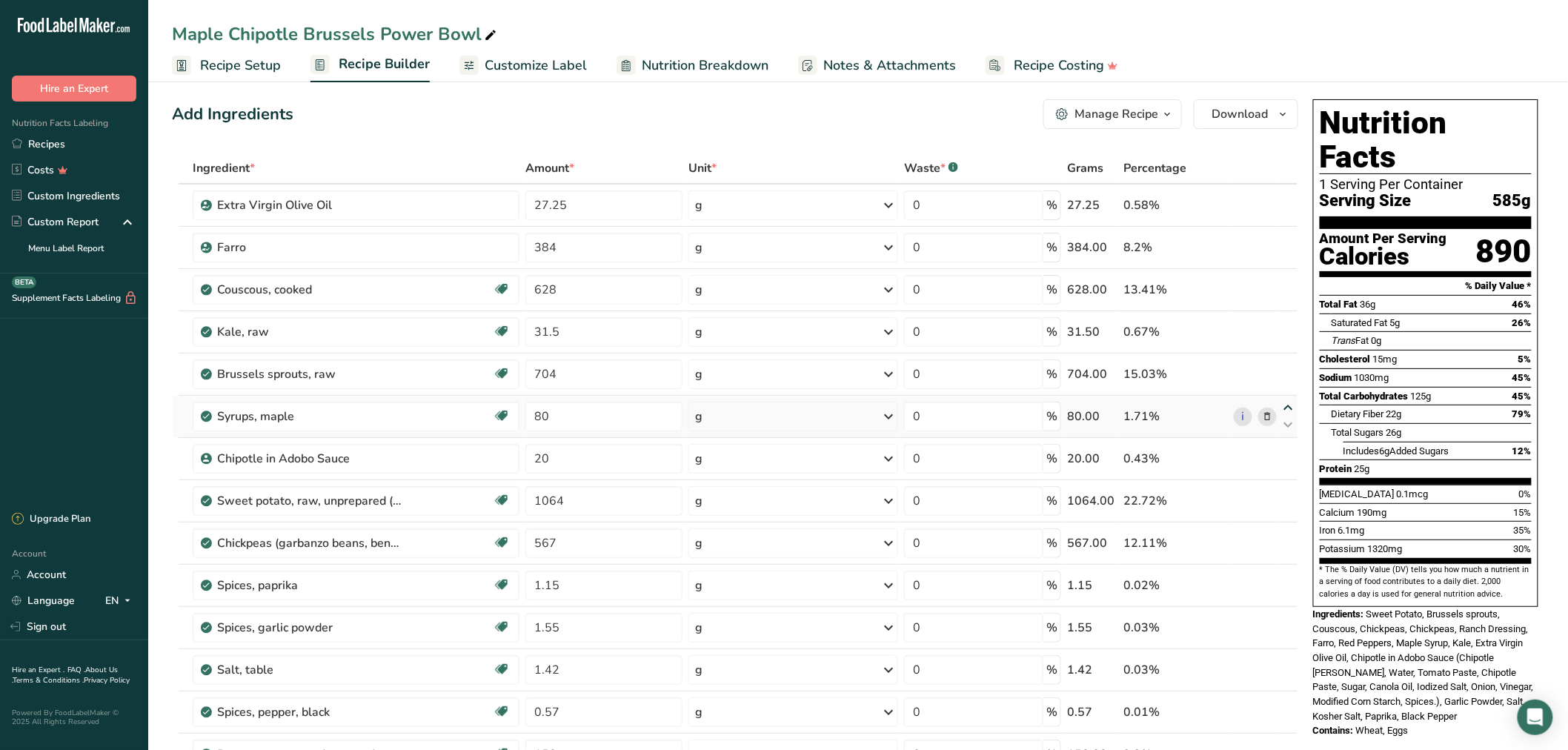
scroll to position [0, 0]
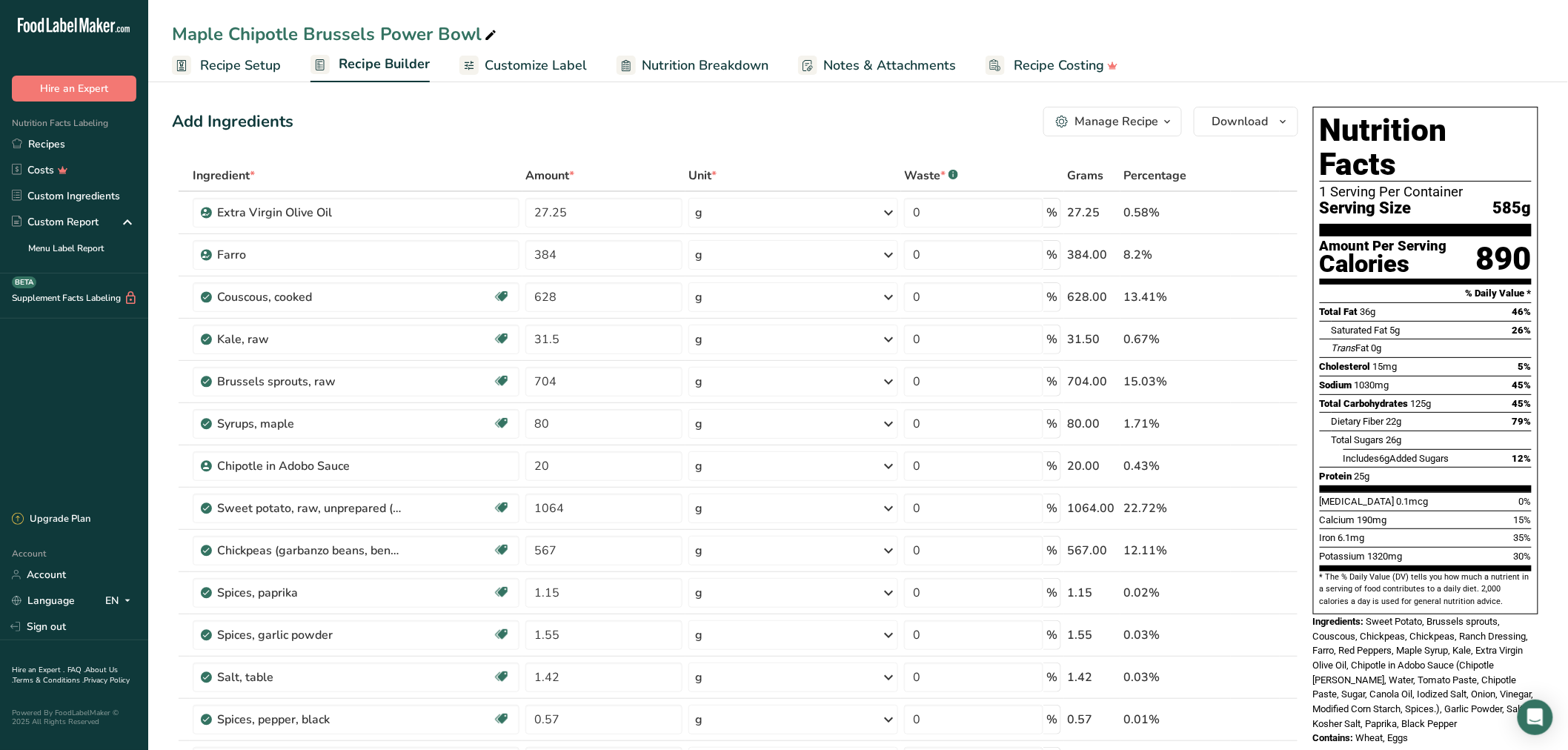
drag, startPoint x: 1433, startPoint y: 369, endPoint x: 1406, endPoint y: 369, distance: 27.0
click at [1406, 394] on div "Total Carbohydrates 125g 45%" at bounding box center [1425, 404] width 212 height 19
click at [1406, 398] on span "Total Carbohydrates" at bounding box center [1364, 404] width 89 height 11
drag, startPoint x: 1406, startPoint y: 369, endPoint x: 1436, endPoint y: 381, distance: 32.3
click at [1436, 381] on section "Total Fat 36g 46% Saturated Fat 5g 26% Trans Fat 0g Cholesterol 15mg 5% Sodium …" at bounding box center [1425, 397] width 212 height 190
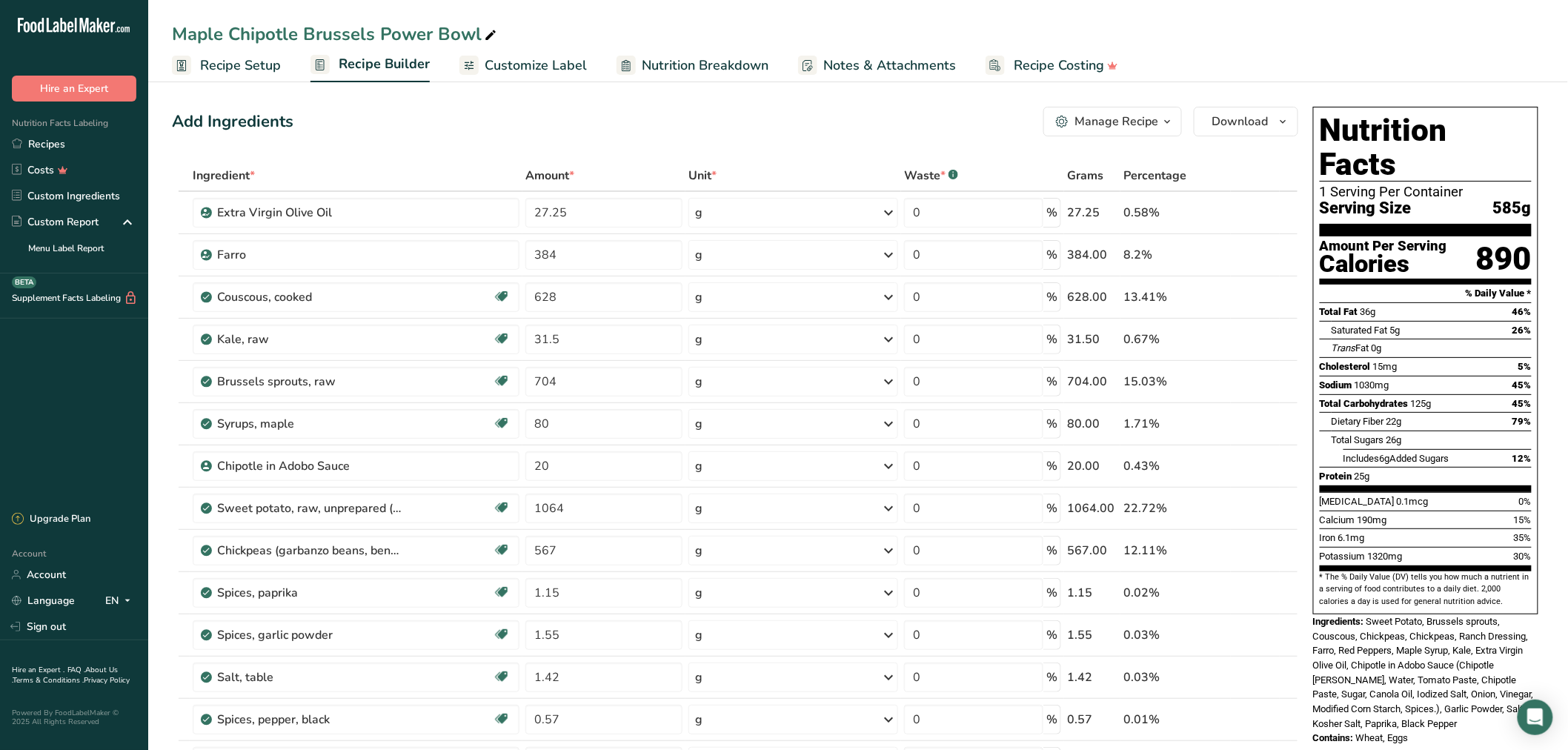
click at [1433, 394] on div "Total Carbohydrates 125g 45%" at bounding box center [1425, 404] width 212 height 19
click at [269, 242] on div "Farro" at bounding box center [356, 254] width 327 height 29
click at [266, 249] on div "Farro" at bounding box center [310, 254] width 185 height 18
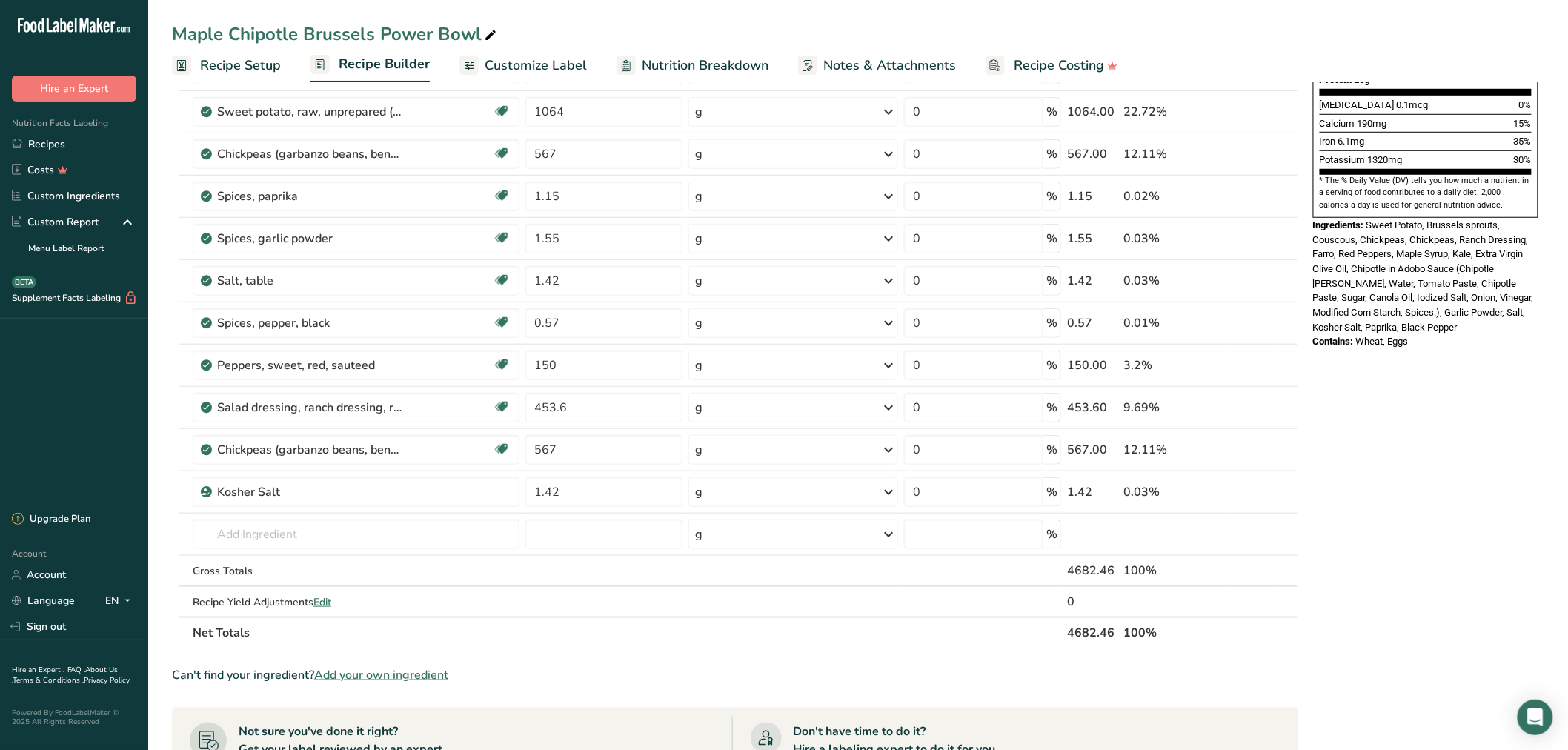
scroll to position [411, 0]
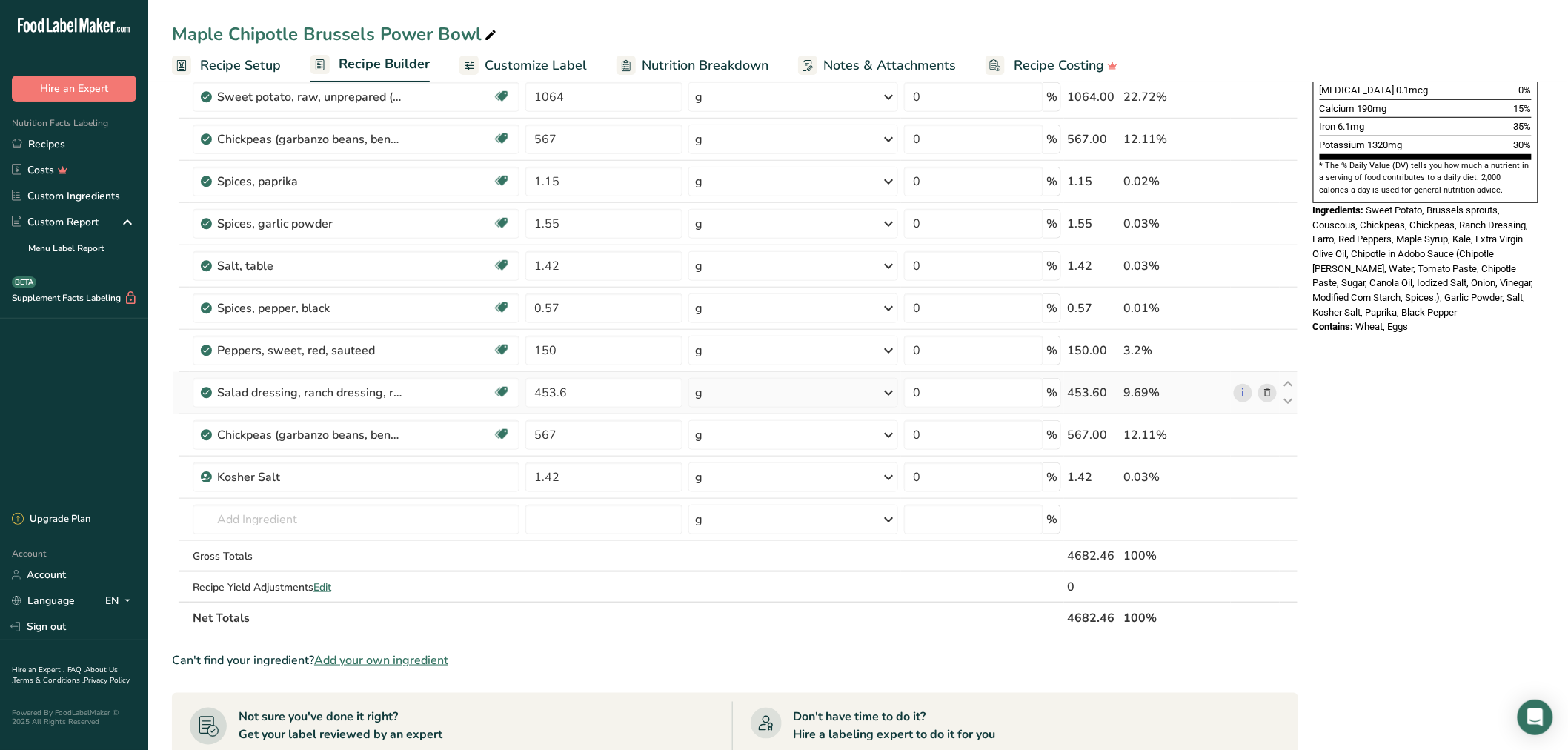
click at [1275, 393] on span at bounding box center [1266, 392] width 18 height 18
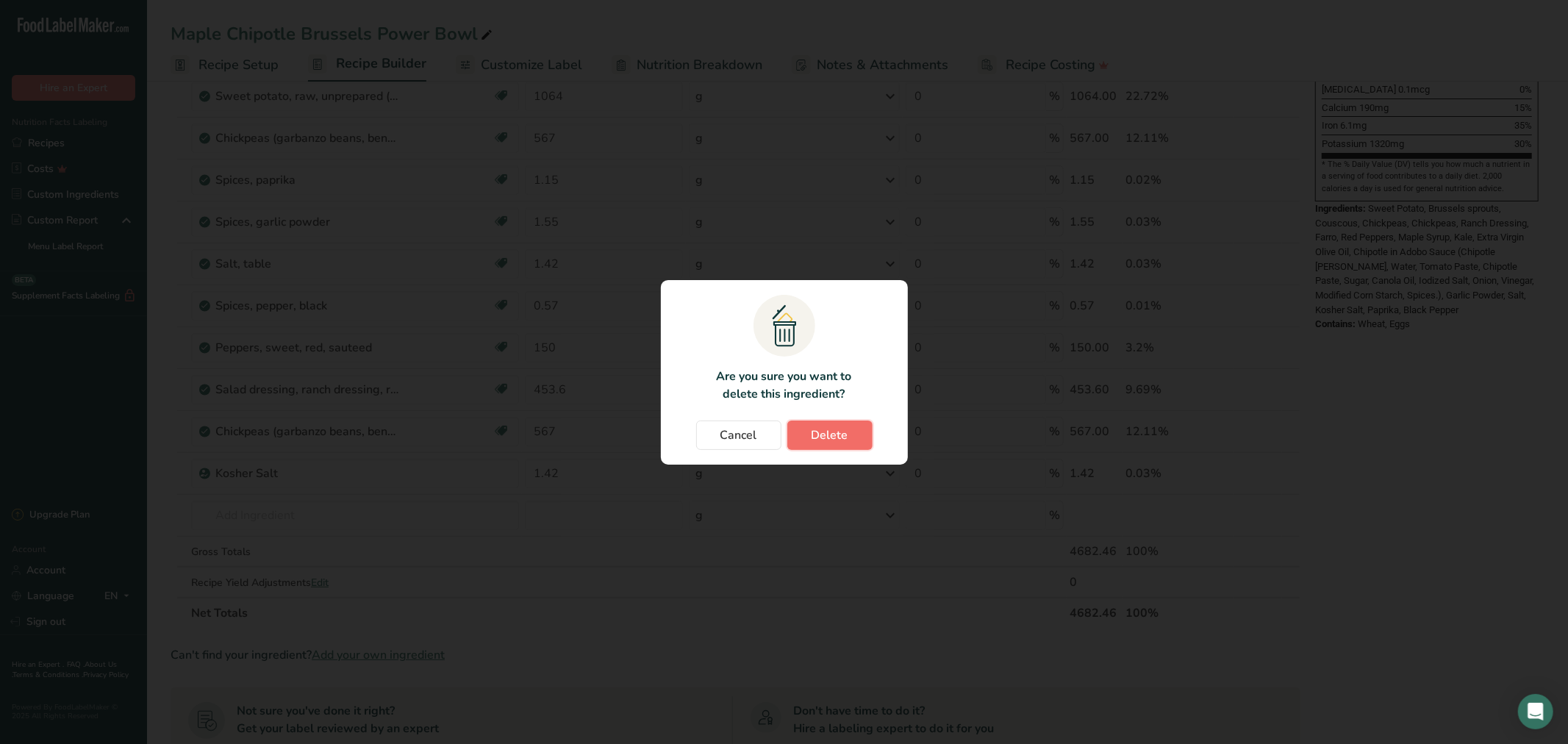
click at [843, 432] on span "Delete" at bounding box center [830, 435] width 37 height 18
type input "567"
type input "1.42"
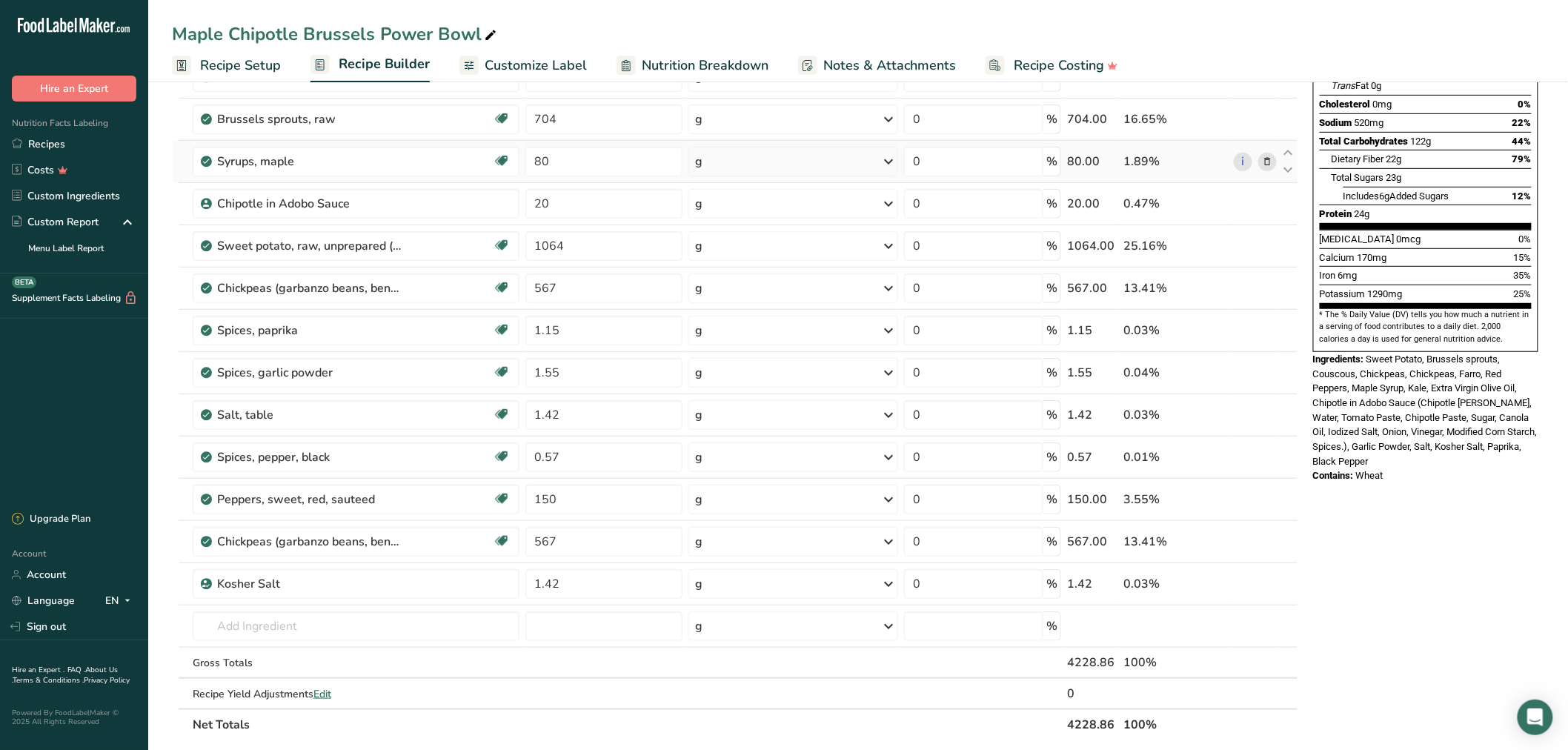
scroll to position [274, 0]
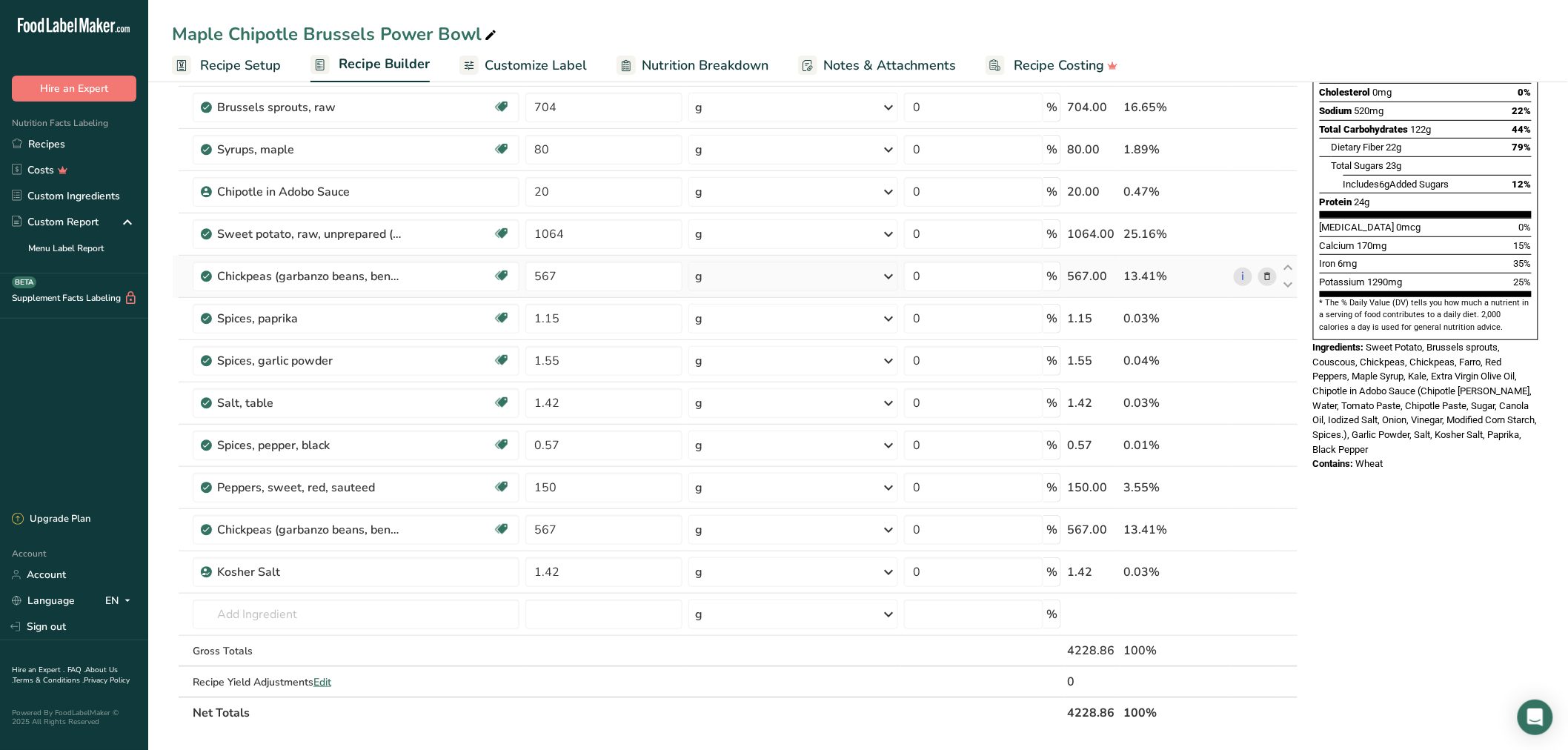
click at [1275, 277] on span at bounding box center [1266, 276] width 18 height 18
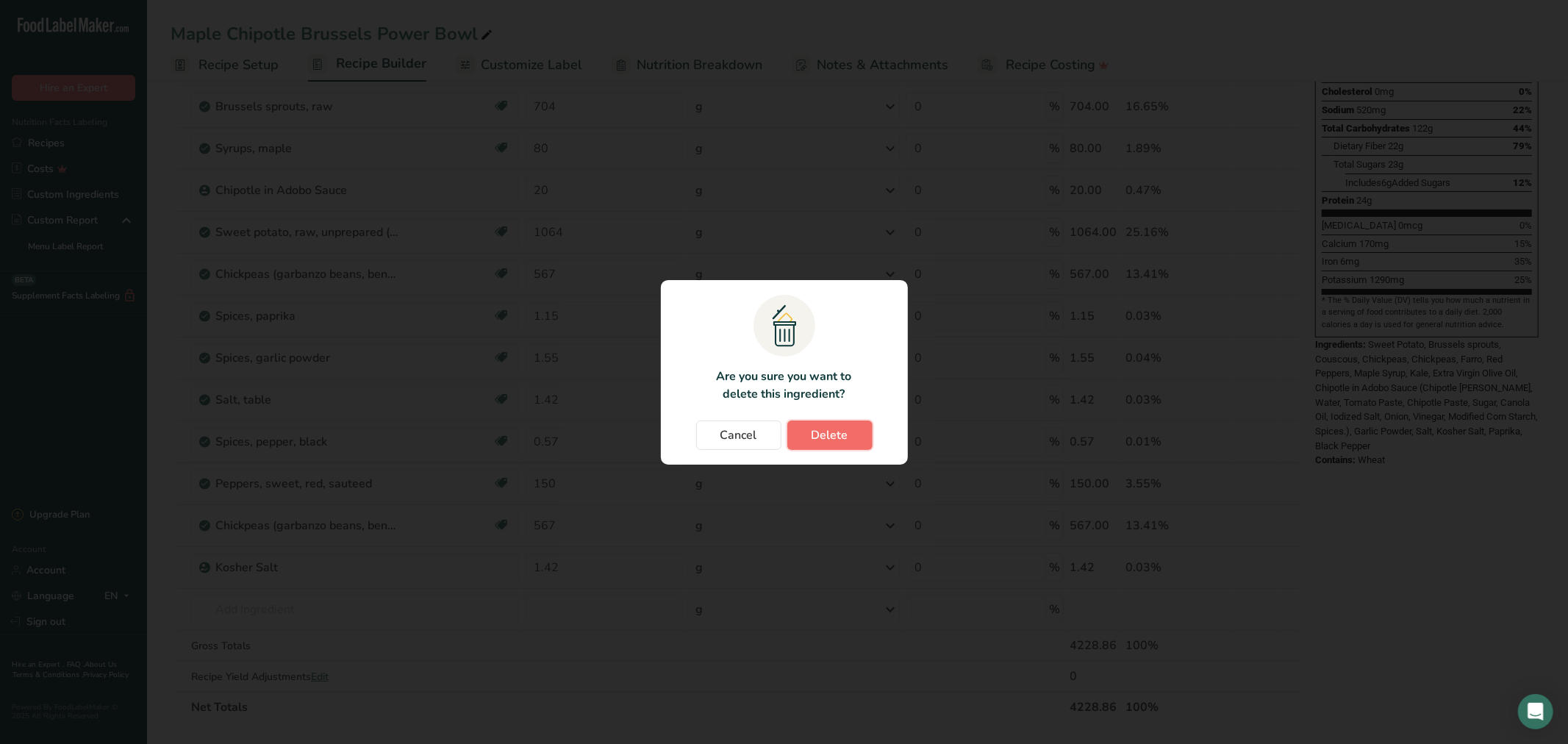
click at [824, 432] on span "Delete" at bounding box center [830, 435] width 37 height 18
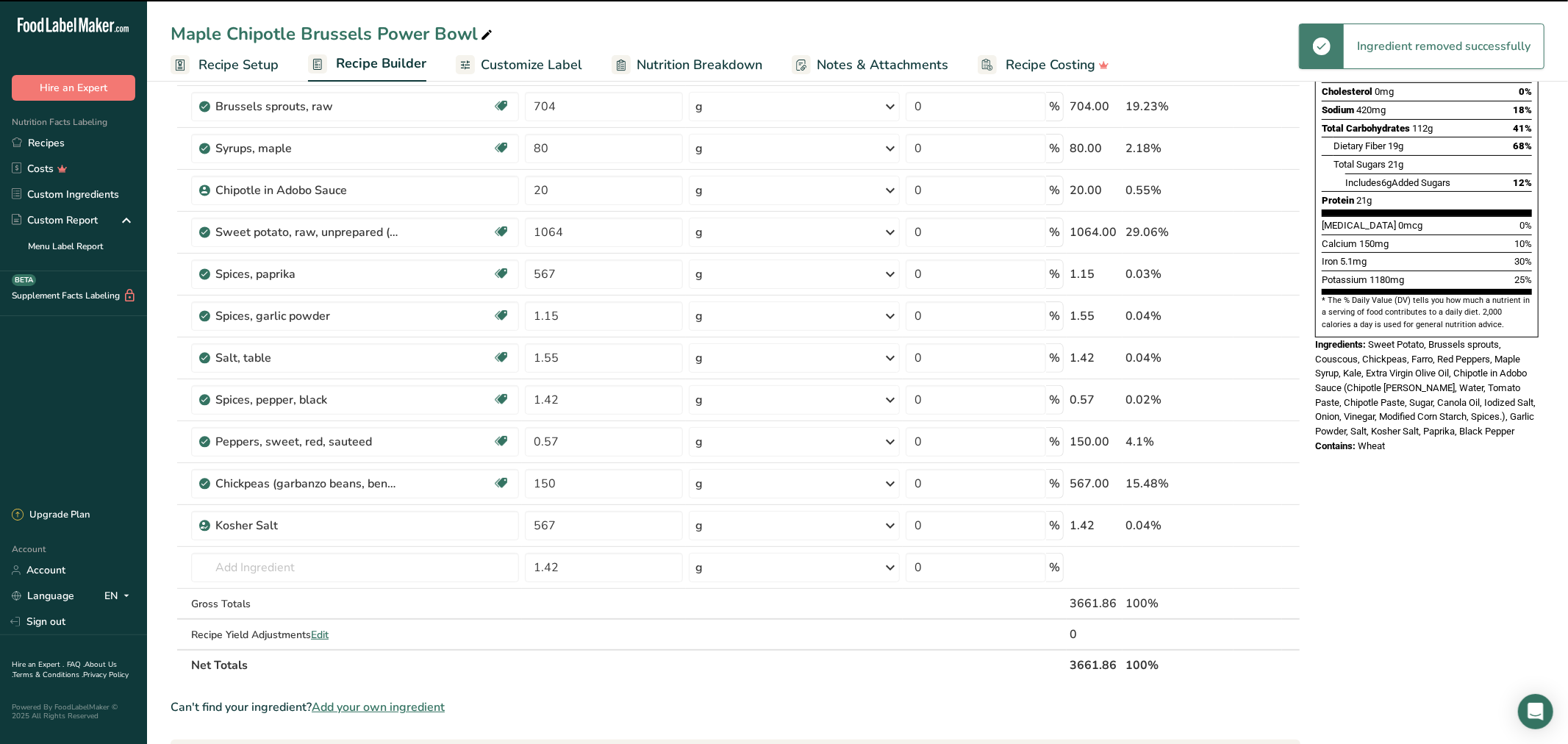
type input "1.15"
type input "1.55"
type input "1.42"
type input "0.57"
type input "150"
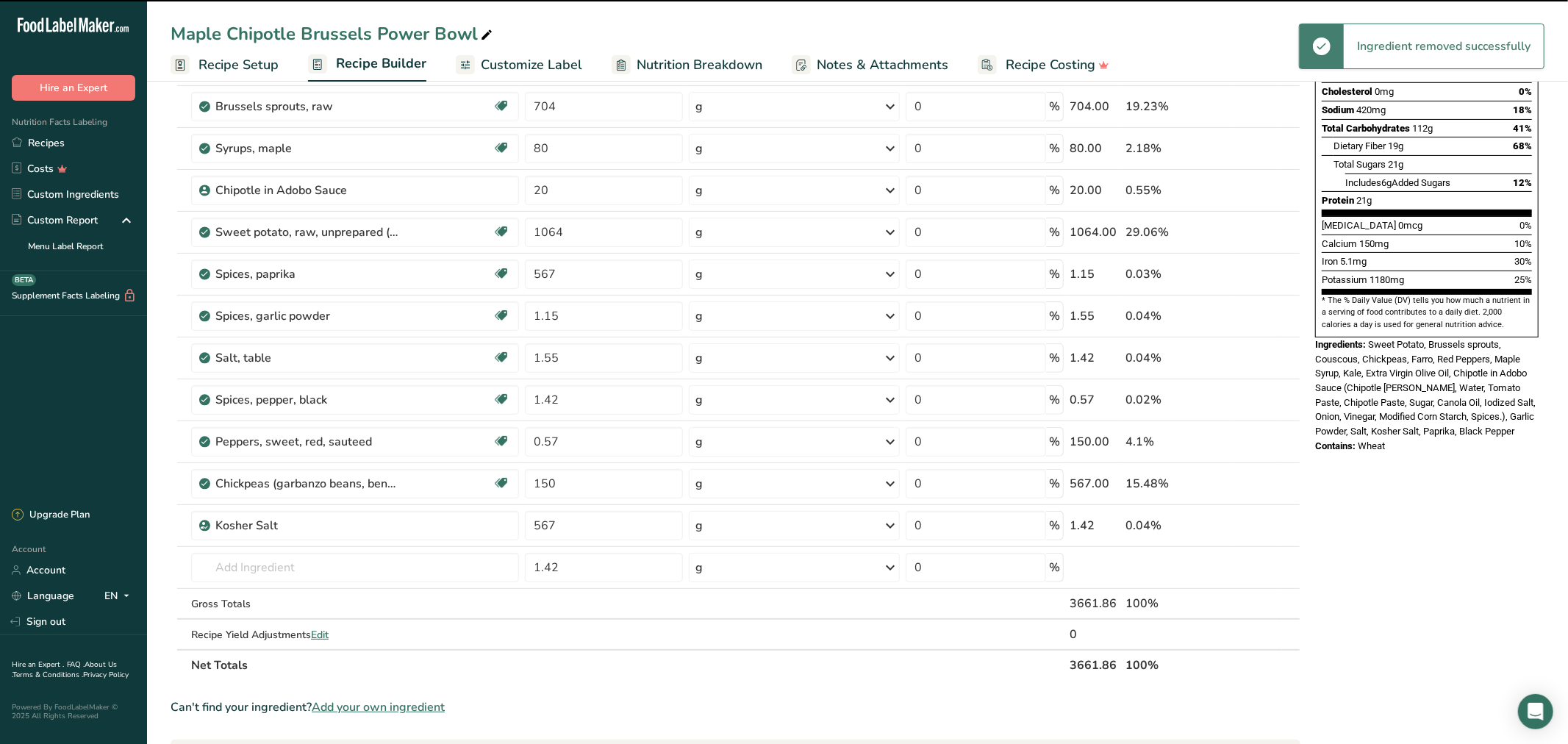
type input "567"
type input "1.42"
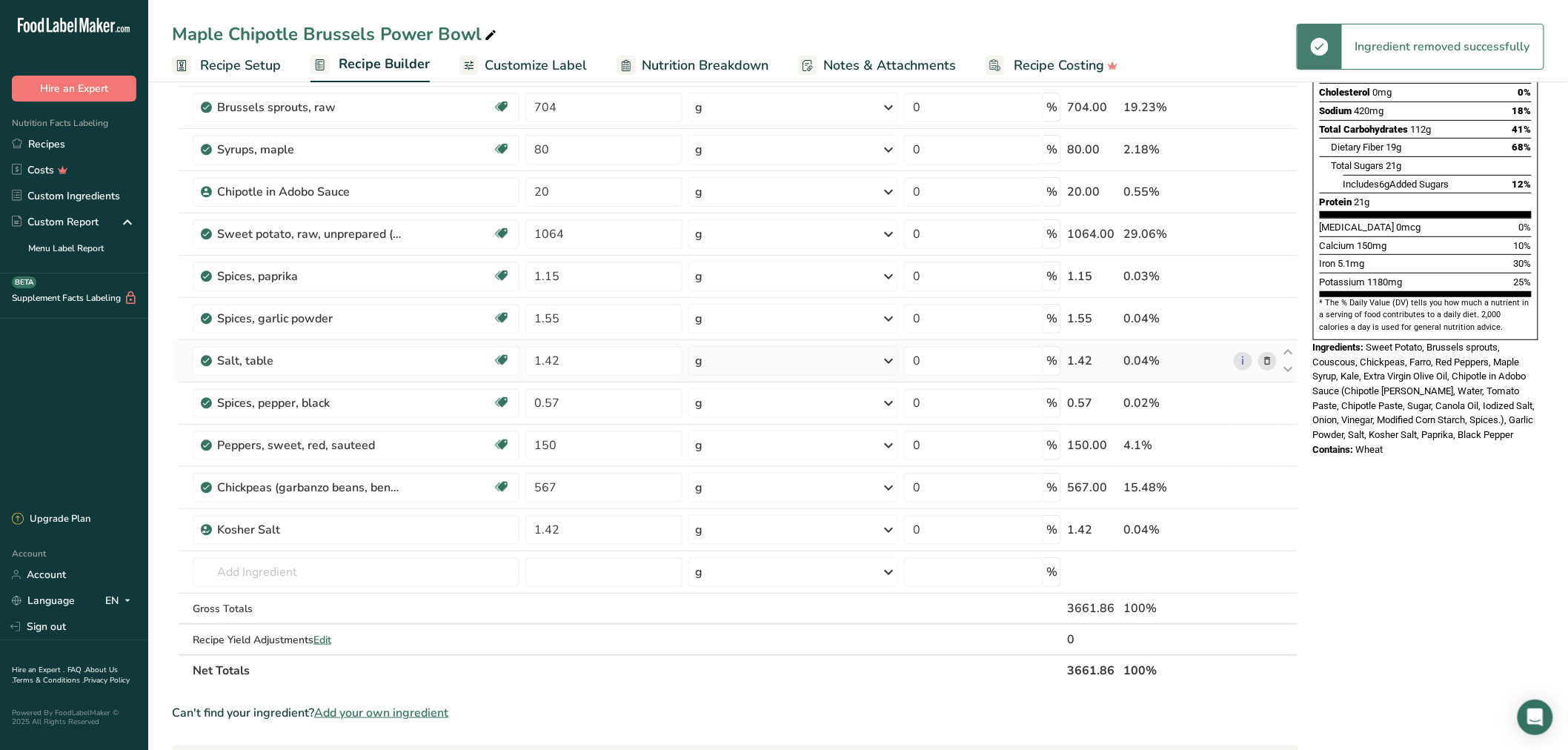
click at [1268, 364] on icon at bounding box center [1266, 361] width 10 height 15
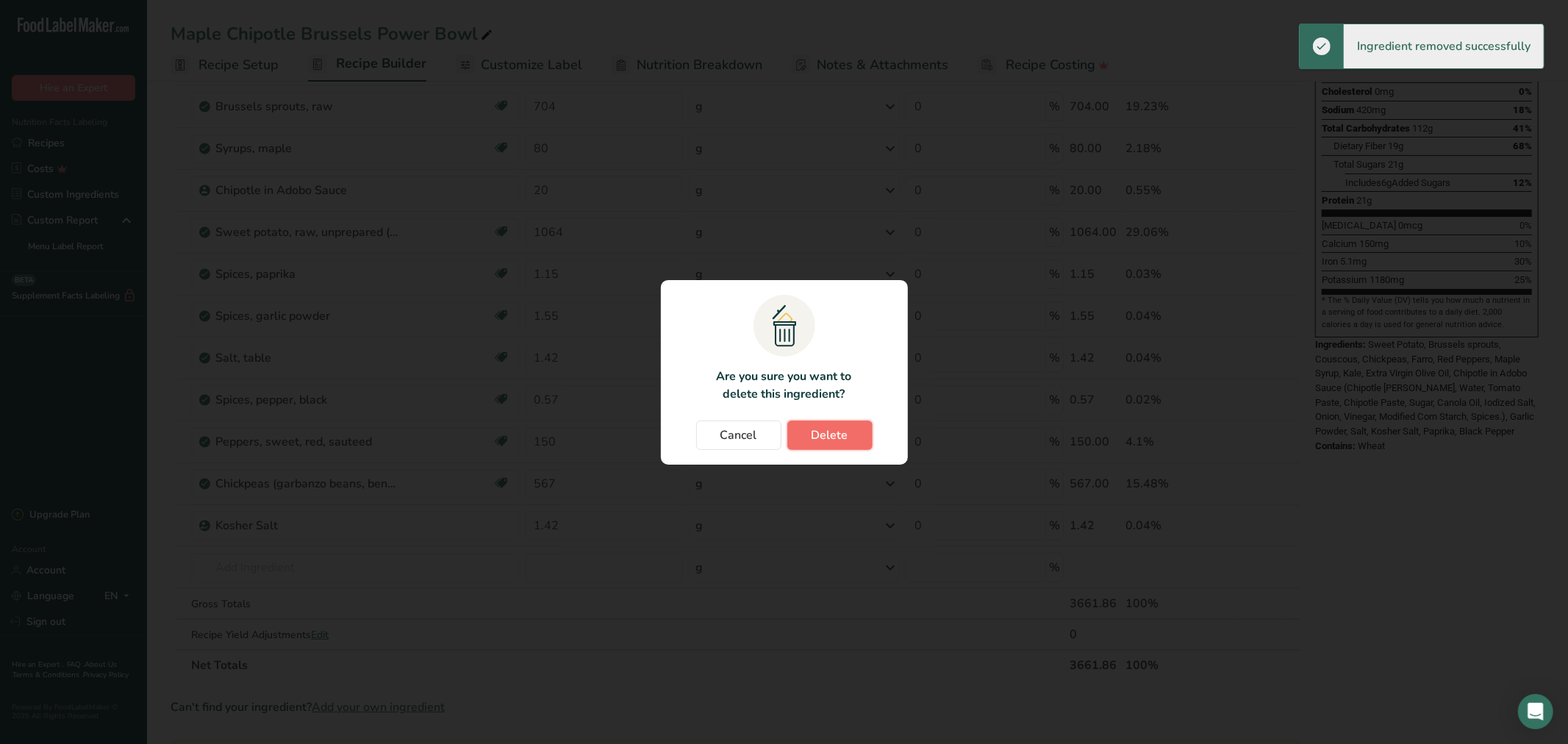
click at [839, 438] on span "Delete" at bounding box center [830, 435] width 37 height 18
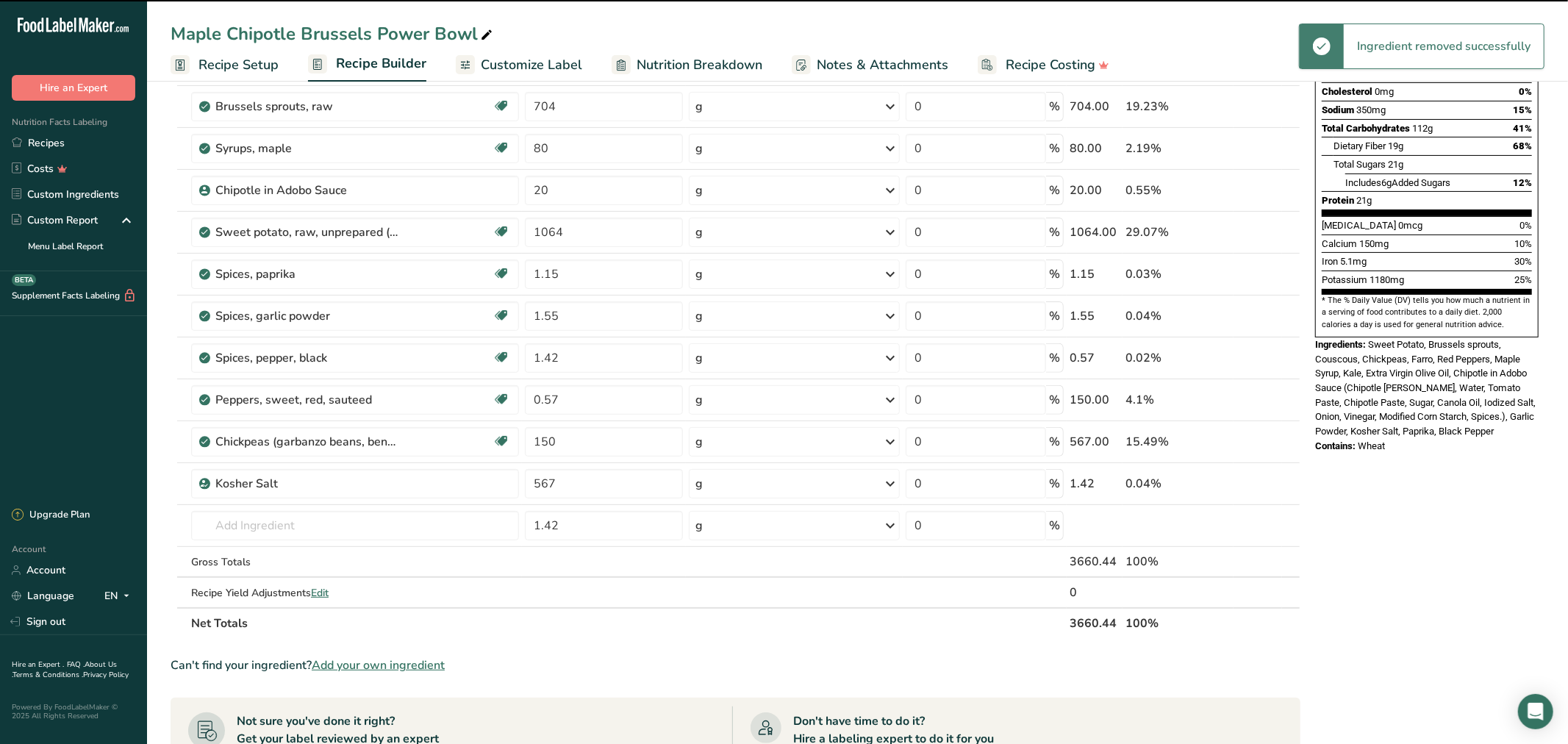
type input "0.57"
type input "150"
type input "567"
type input "1.42"
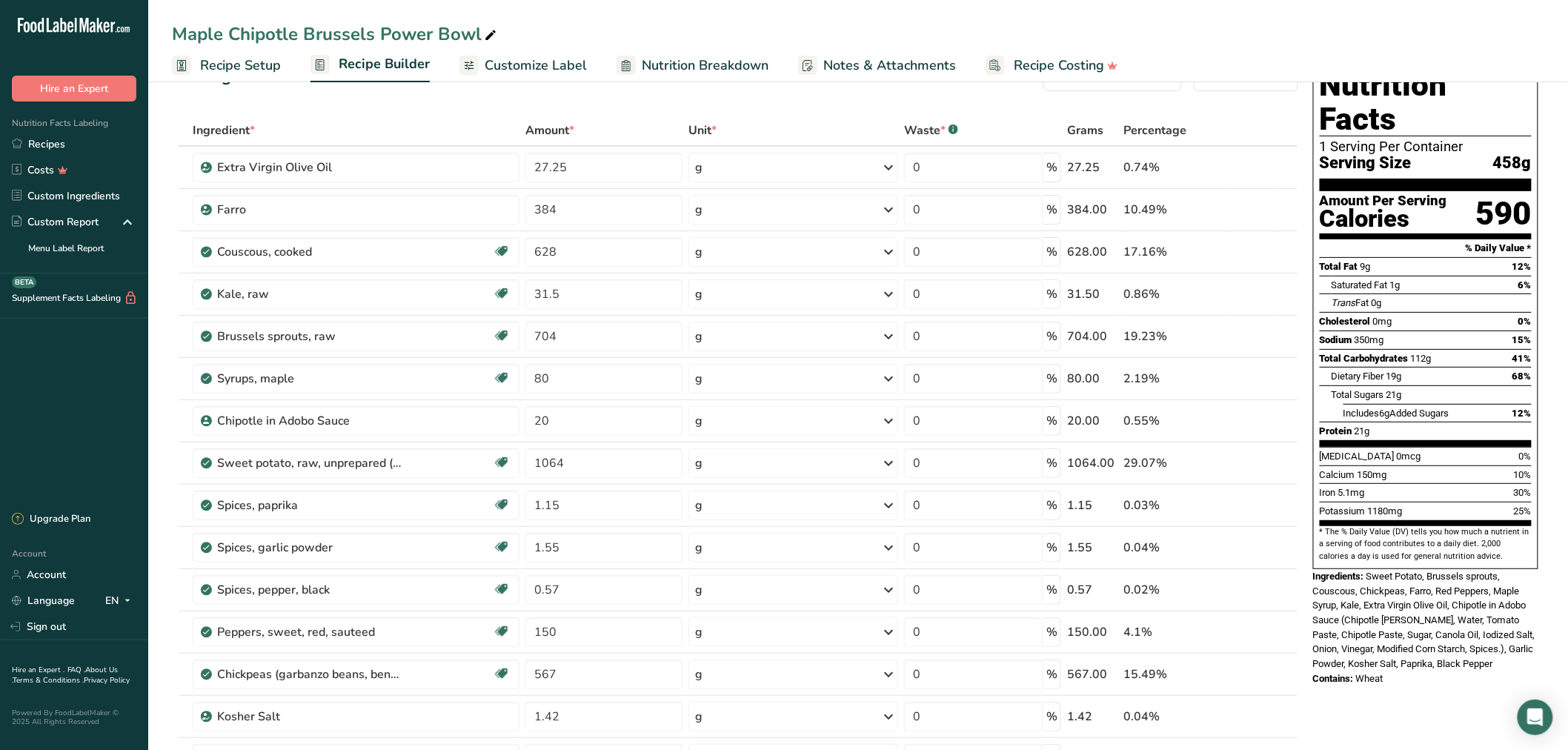
scroll to position [0, 0]
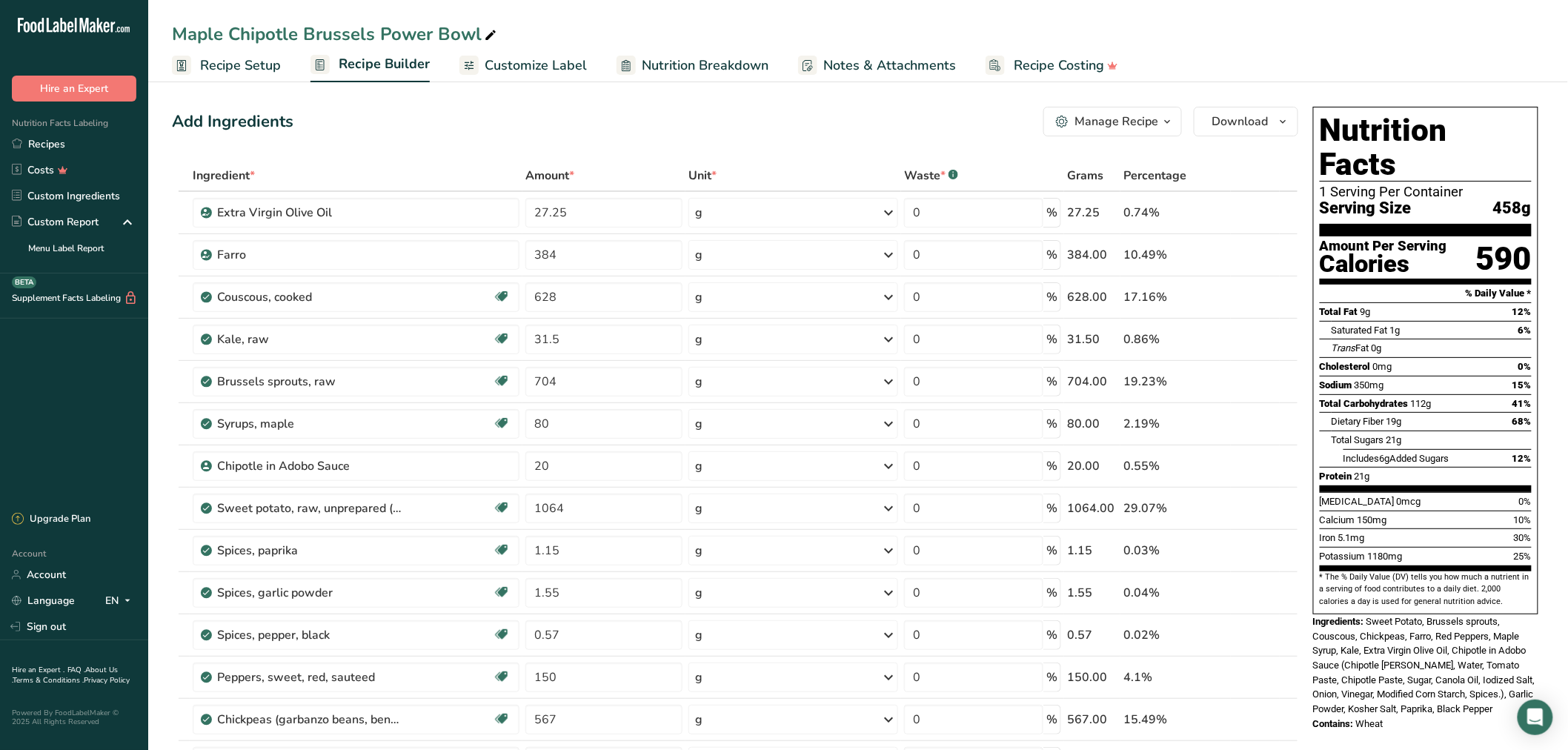
click at [76, 26] on icon at bounding box center [76, 26] width 2 height 15
click at [49, 150] on link "Recipes" at bounding box center [74, 144] width 148 height 26
